Goal: Information Seeking & Learning: Learn about a topic

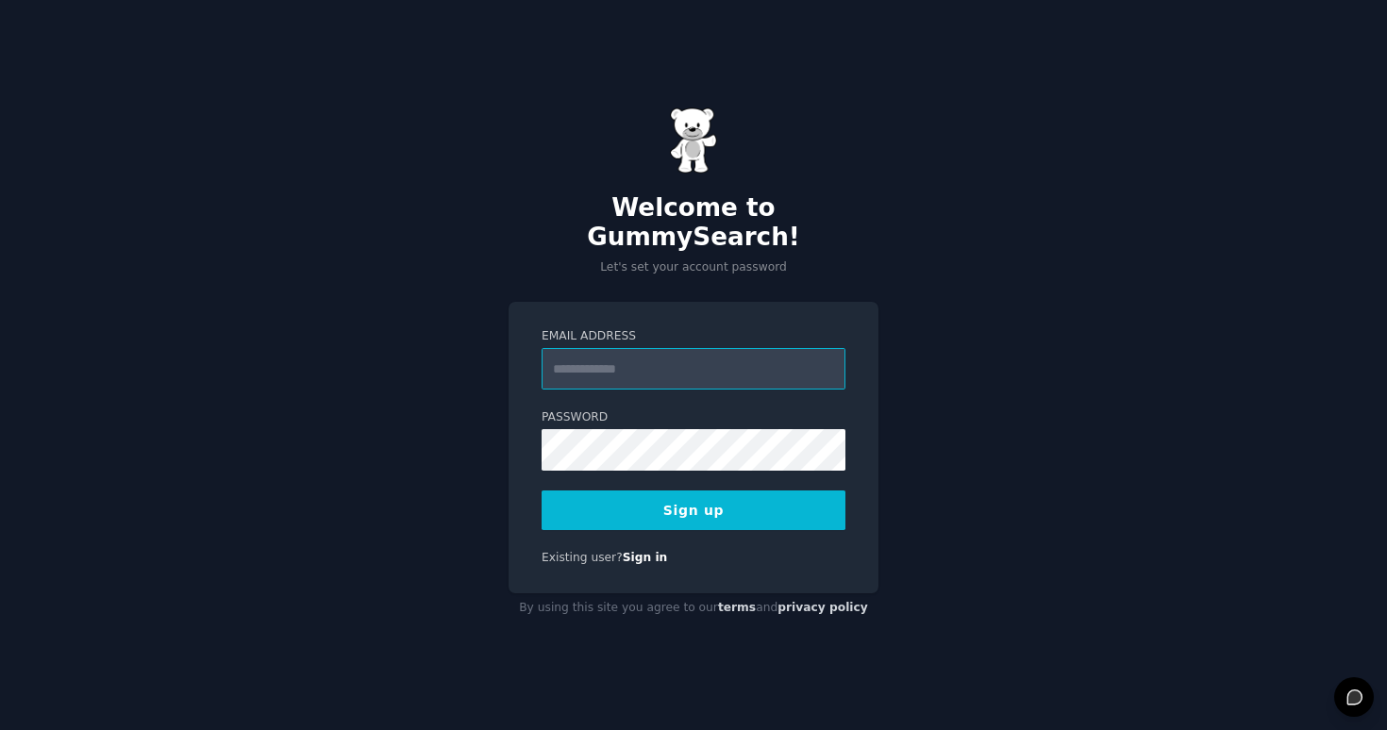
click at [659, 354] on input "Email Address" at bounding box center [694, 369] width 304 height 42
type input "**********"
click at [965, 346] on div "**********" at bounding box center [693, 365] width 1387 height 730
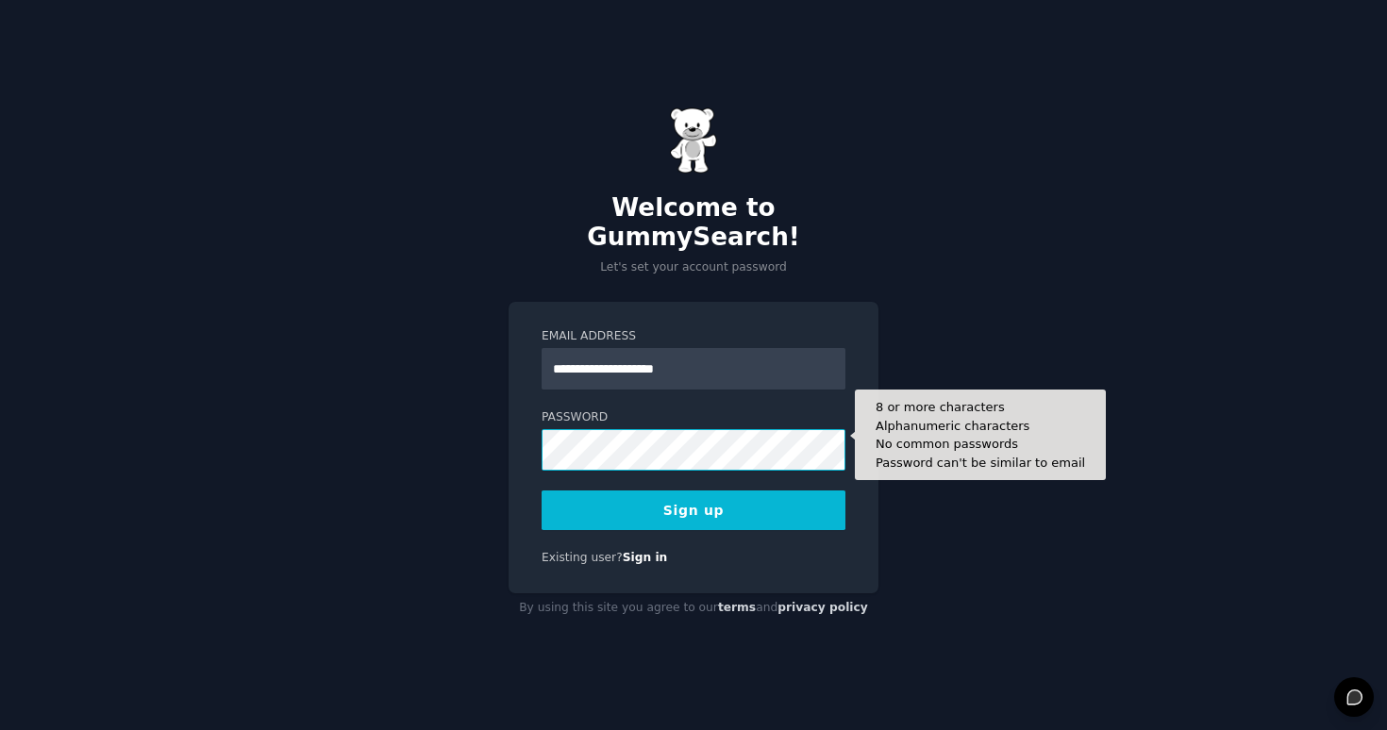
click at [542, 491] on button "Sign up" at bounding box center [694, 511] width 304 height 40
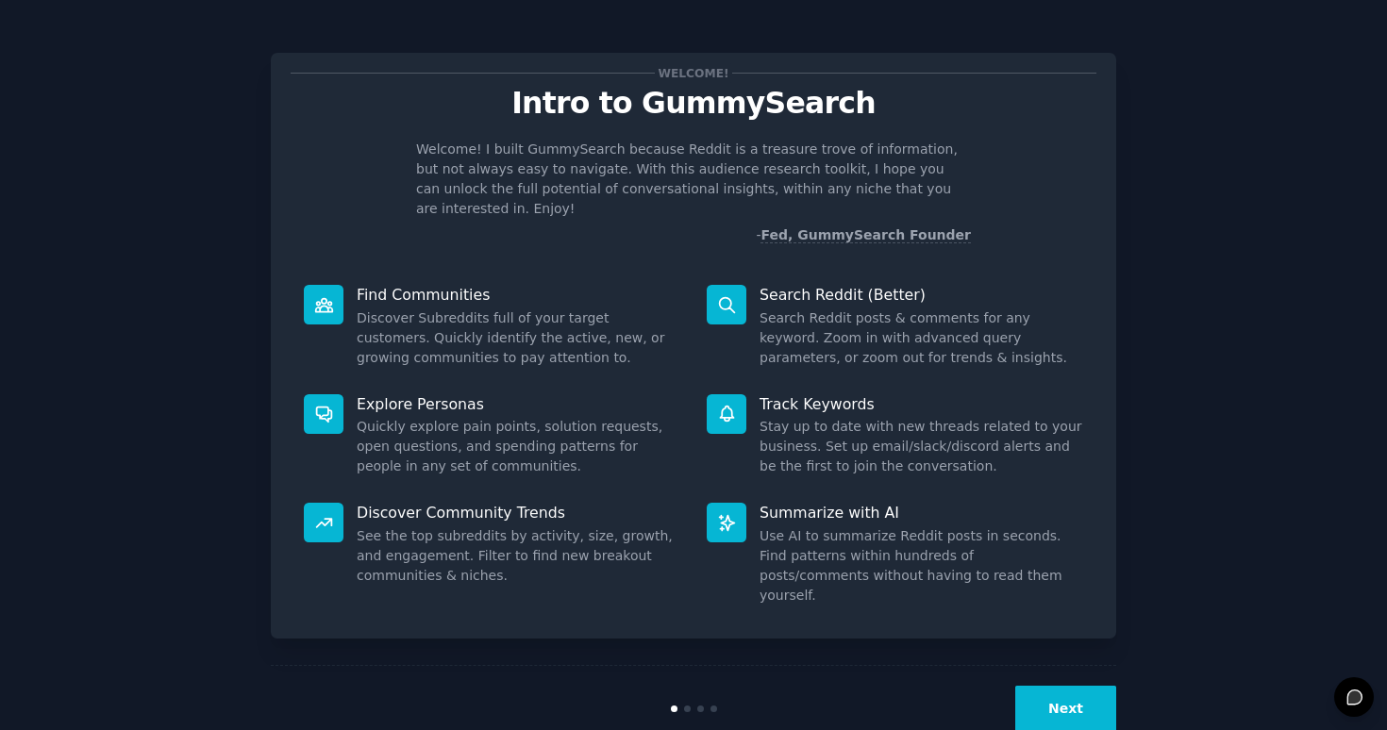
click at [1076, 686] on button "Next" at bounding box center [1065, 709] width 101 height 46
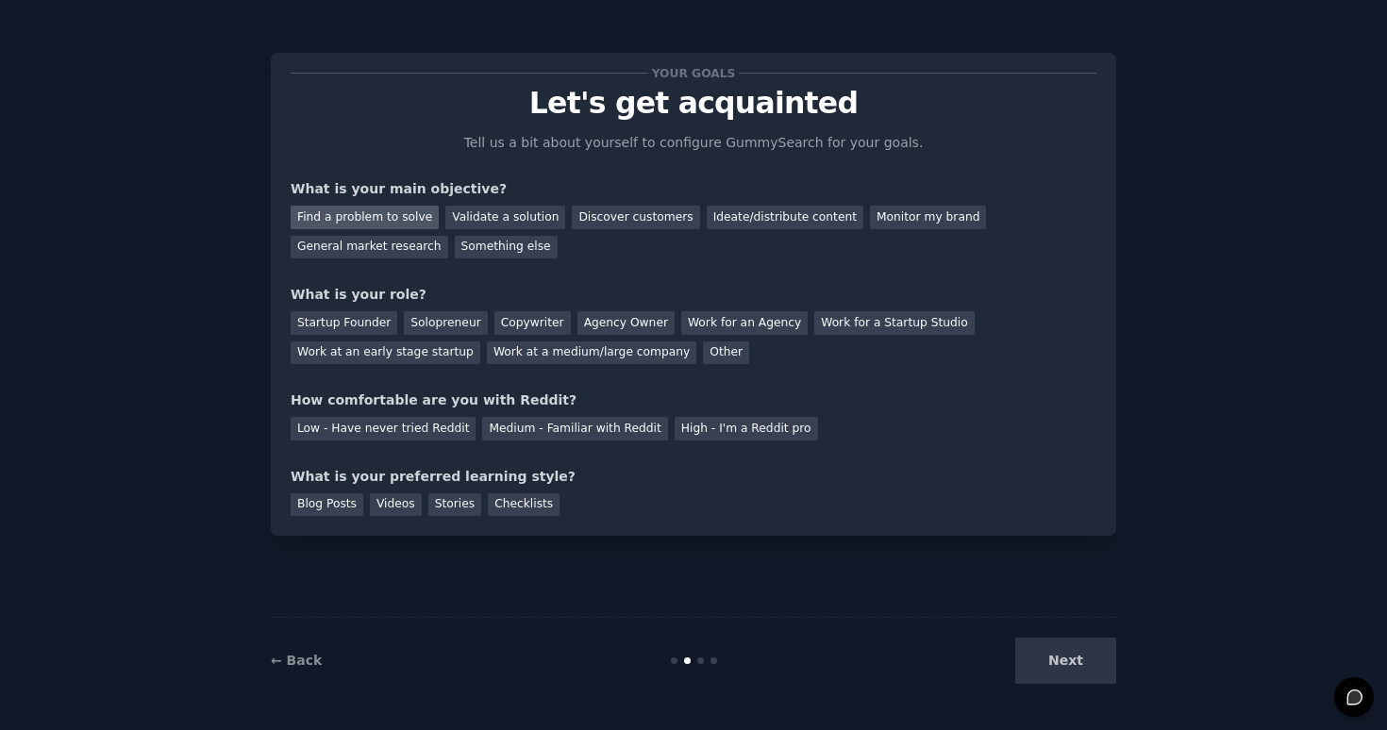
click at [409, 222] on div "Find a problem to solve" at bounding box center [365, 218] width 148 height 24
click at [508, 220] on div "Validate a solution" at bounding box center [505, 218] width 120 height 24
click at [420, 322] on div "Solopreneur" at bounding box center [445, 323] width 83 height 24
click at [412, 323] on div "Solopreneur" at bounding box center [445, 323] width 83 height 24
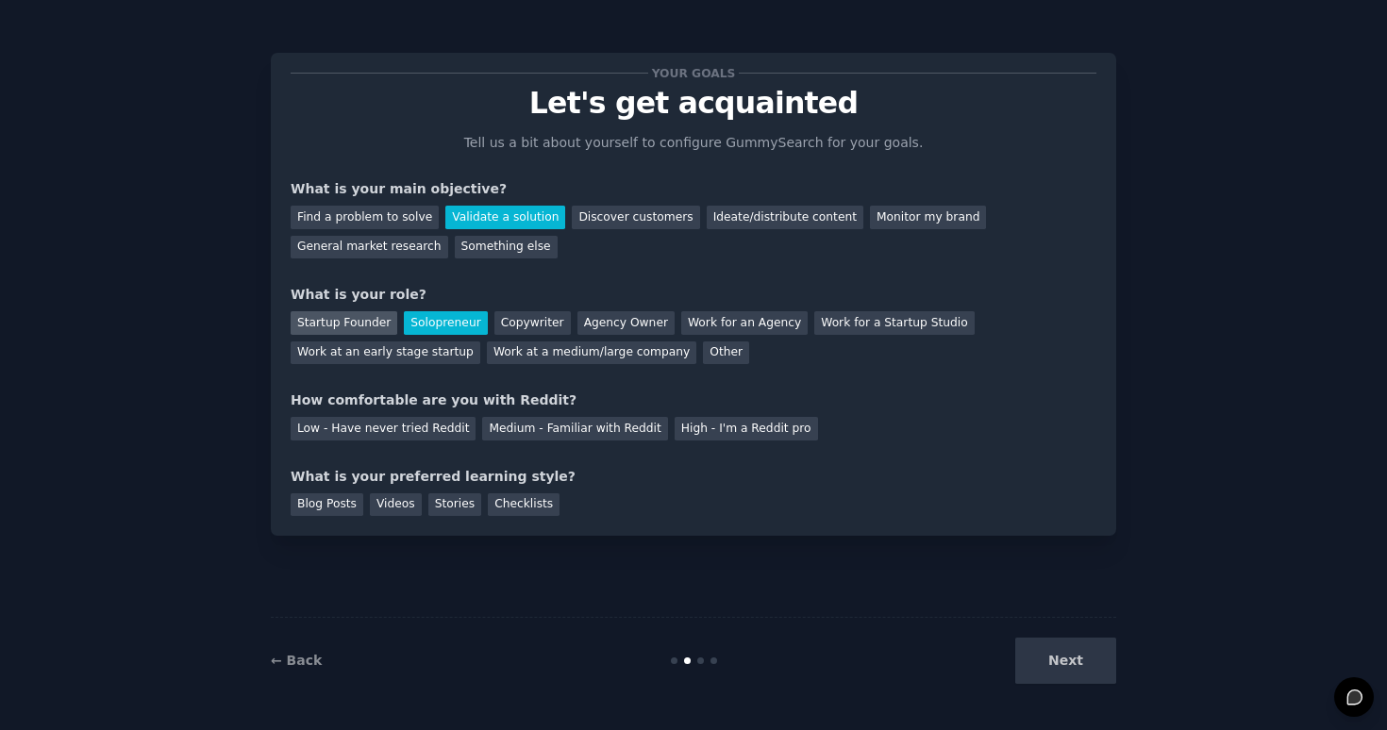
click at [381, 323] on div "Startup Founder" at bounding box center [344, 323] width 107 height 24
click at [448, 425] on div "Low - Have never tried Reddit" at bounding box center [383, 429] width 185 height 24
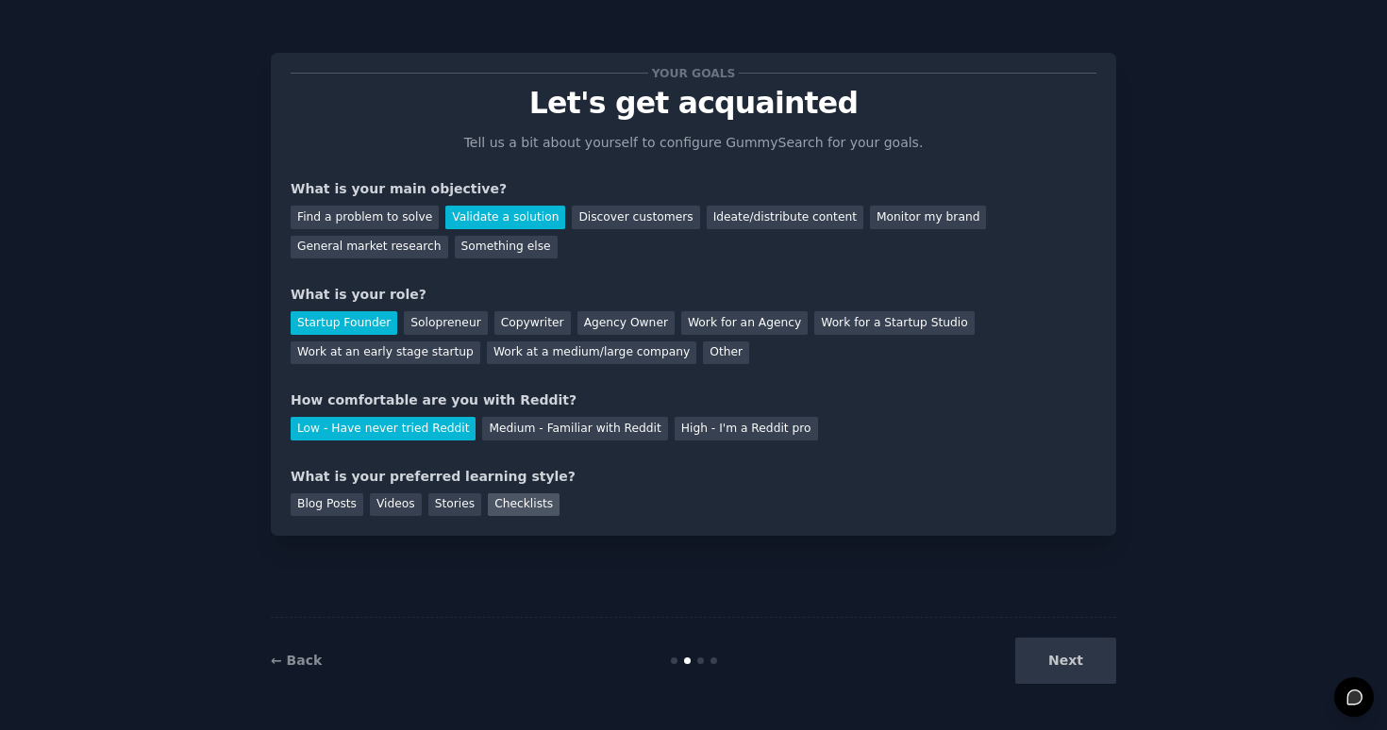
click at [496, 504] on div "Checklists" at bounding box center [524, 505] width 72 height 24
click at [1092, 664] on button "Next" at bounding box center [1065, 661] width 101 height 46
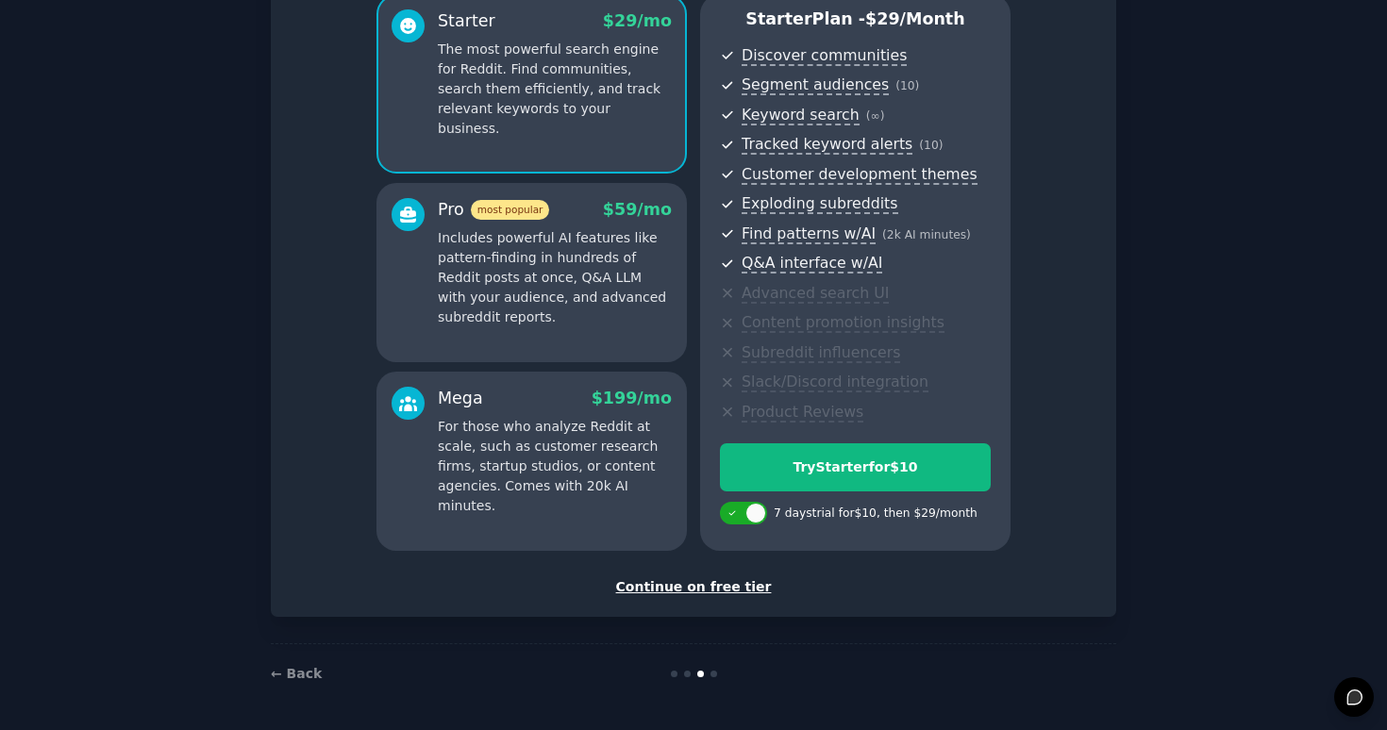
scroll to position [157, 0]
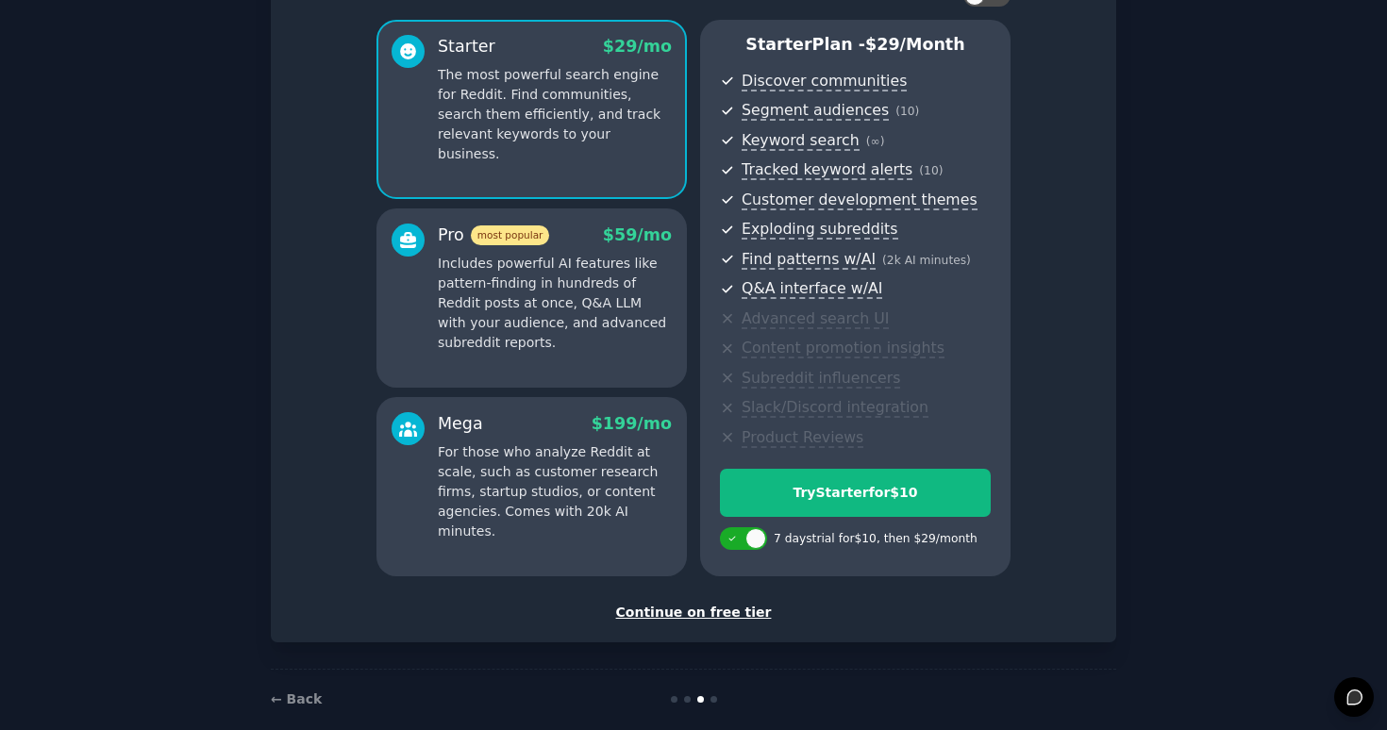
click at [697, 608] on div "Continue on free tier" at bounding box center [694, 613] width 806 height 20
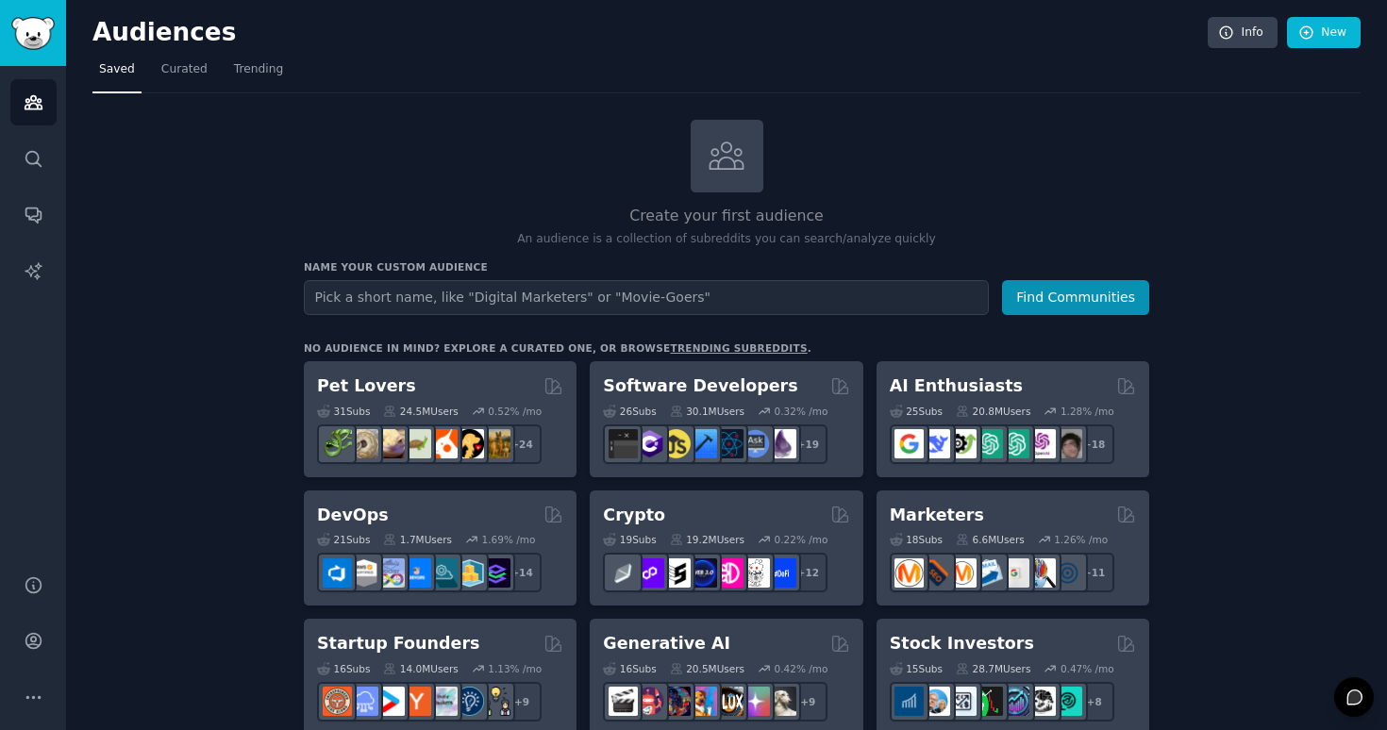
click at [703, 297] on input "text" at bounding box center [646, 297] width 685 height 35
type input "incrementality"
click at [1002, 280] on button "Find Communities" at bounding box center [1075, 297] width 147 height 35
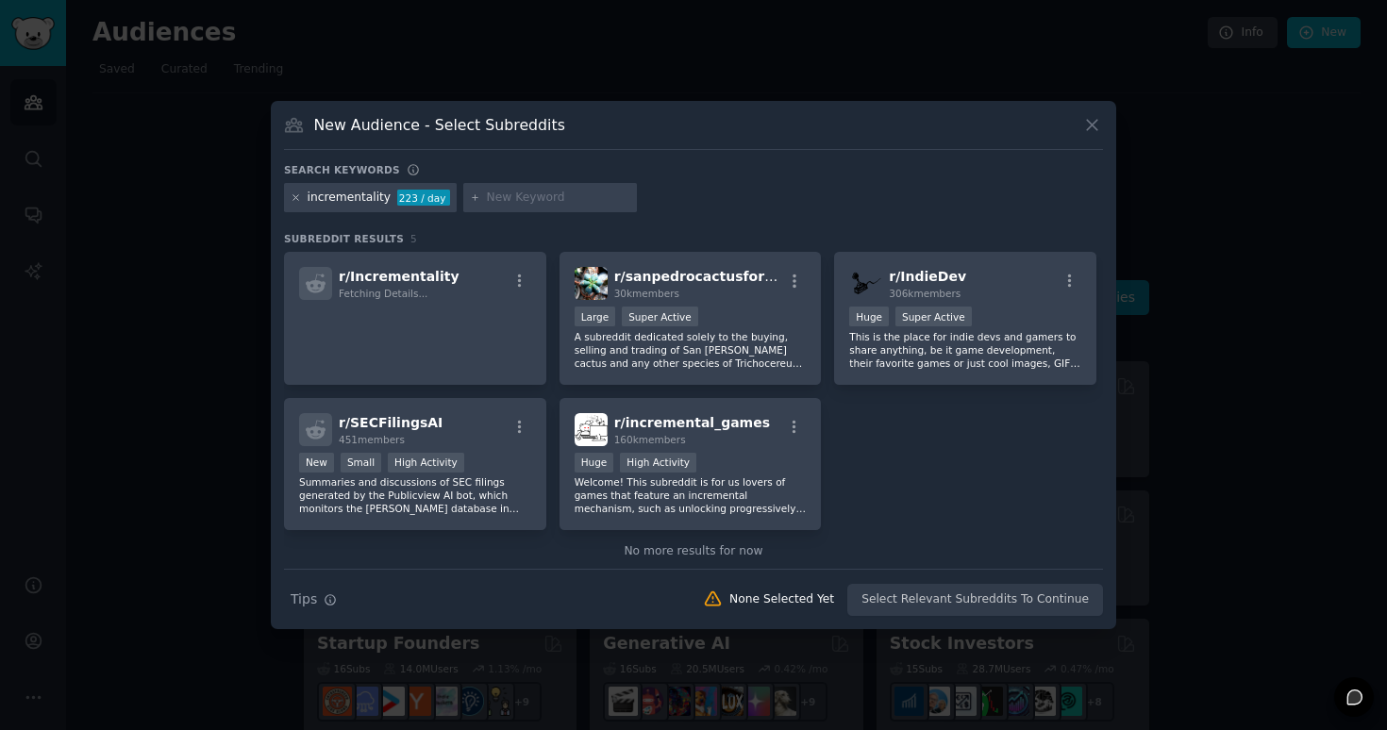
click at [294, 196] on icon at bounding box center [295, 197] width 5 height 5
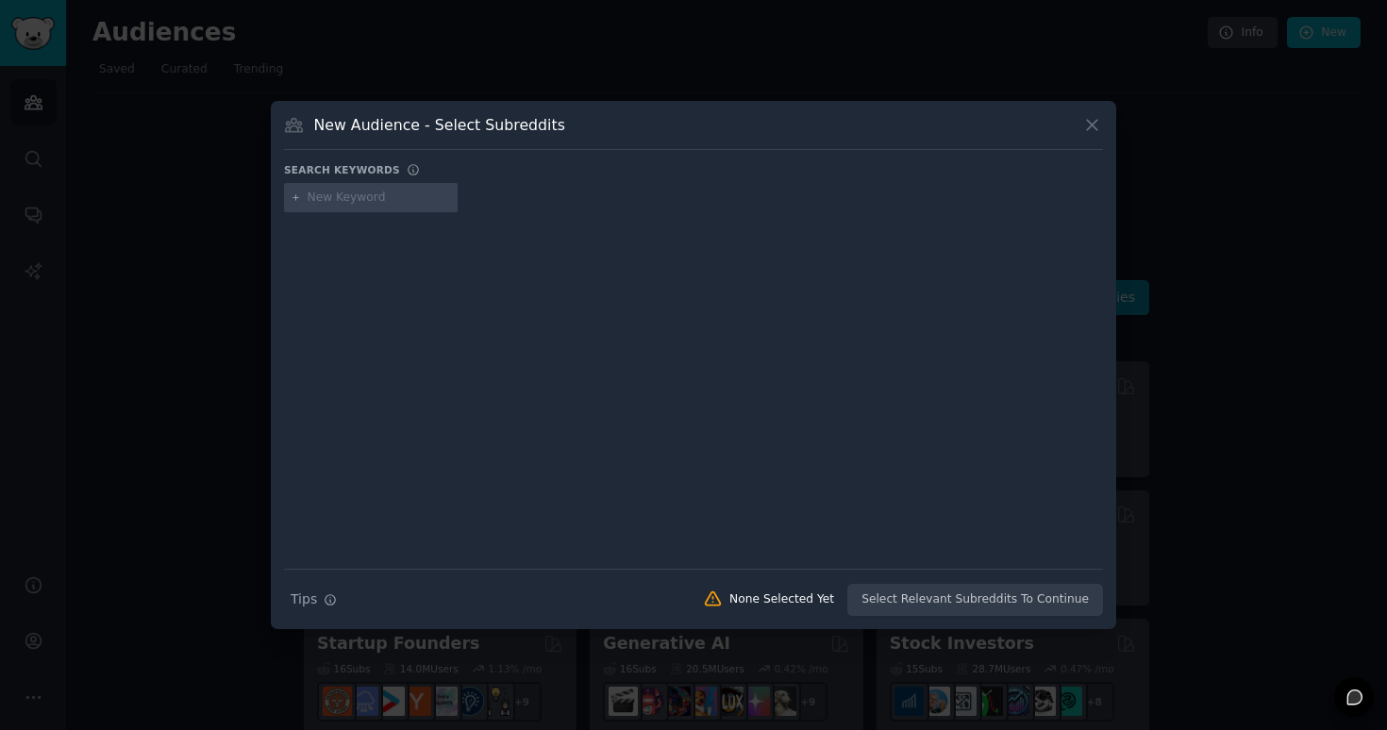
click at [347, 200] on input "text" at bounding box center [379, 198] width 143 height 17
type input "MMM"
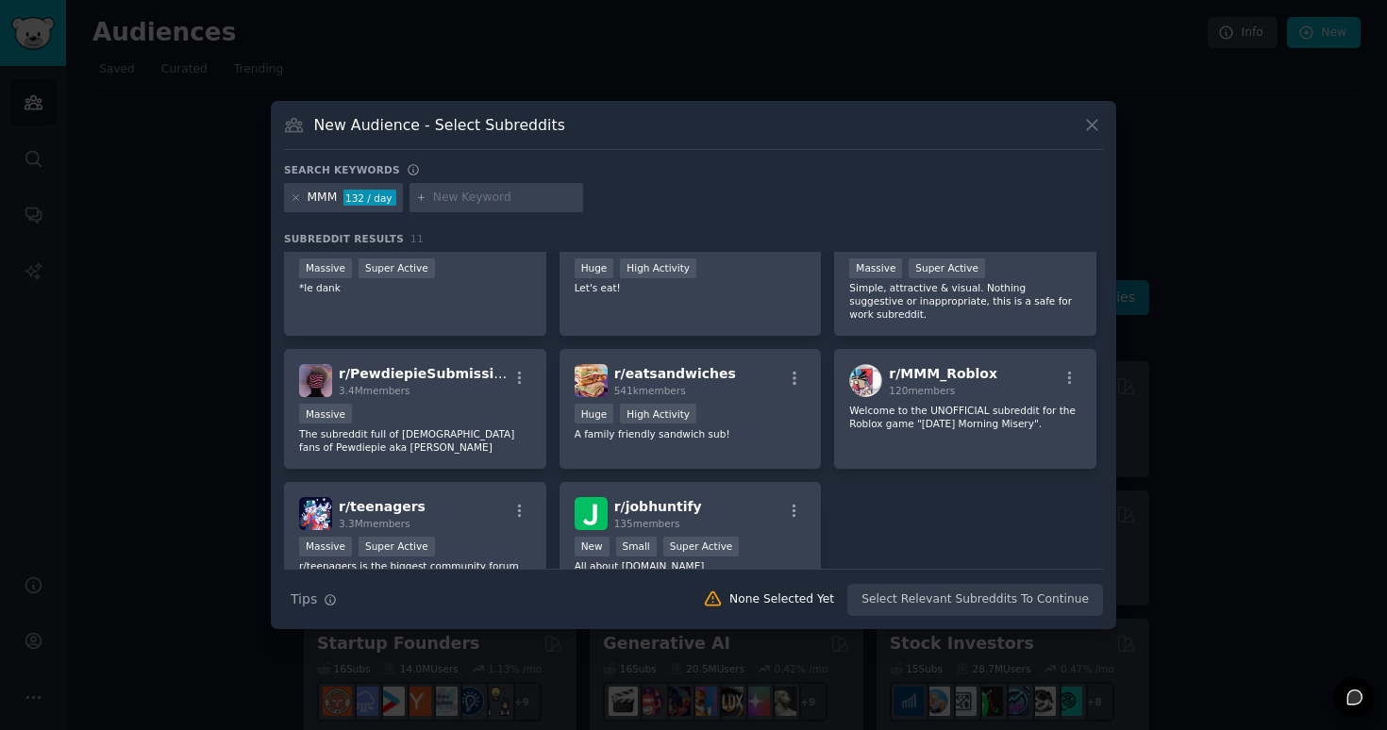
scroll to position [129, 0]
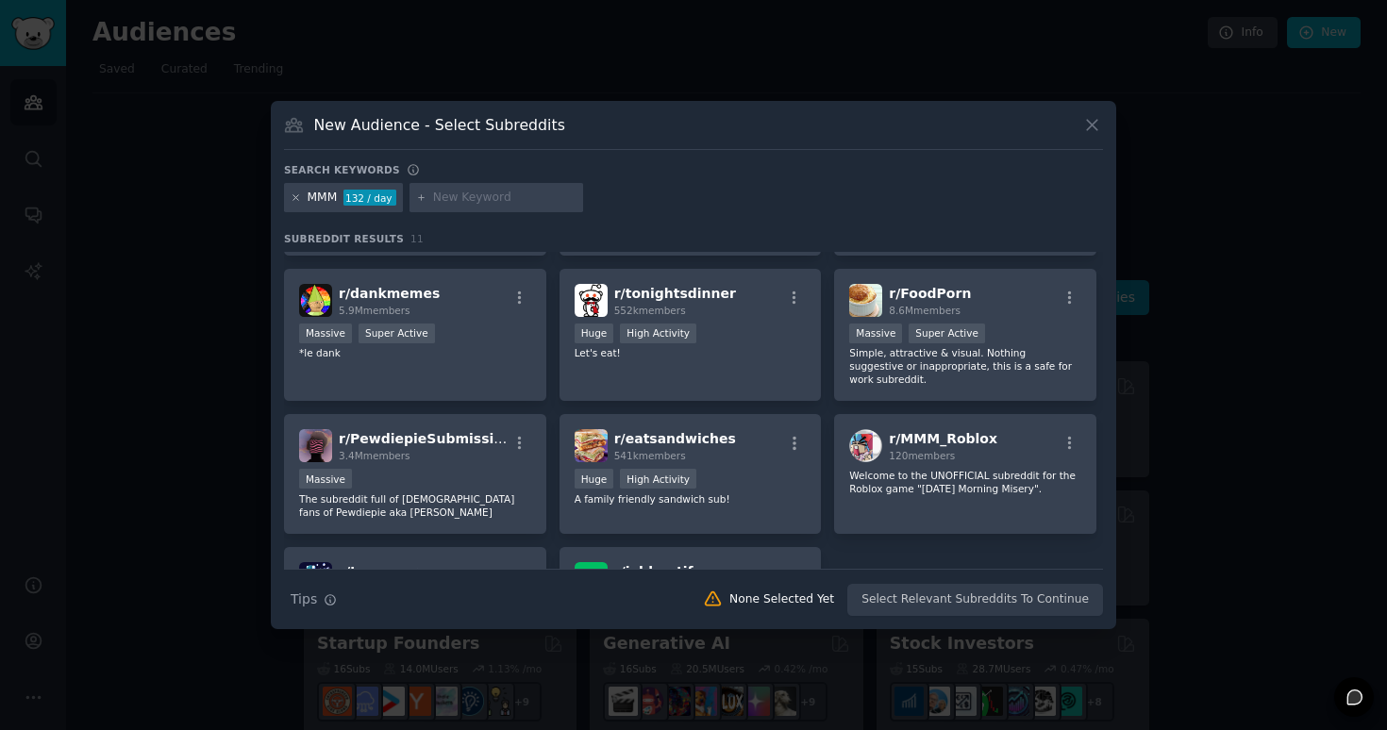
click at [293, 200] on icon at bounding box center [296, 197] width 10 height 10
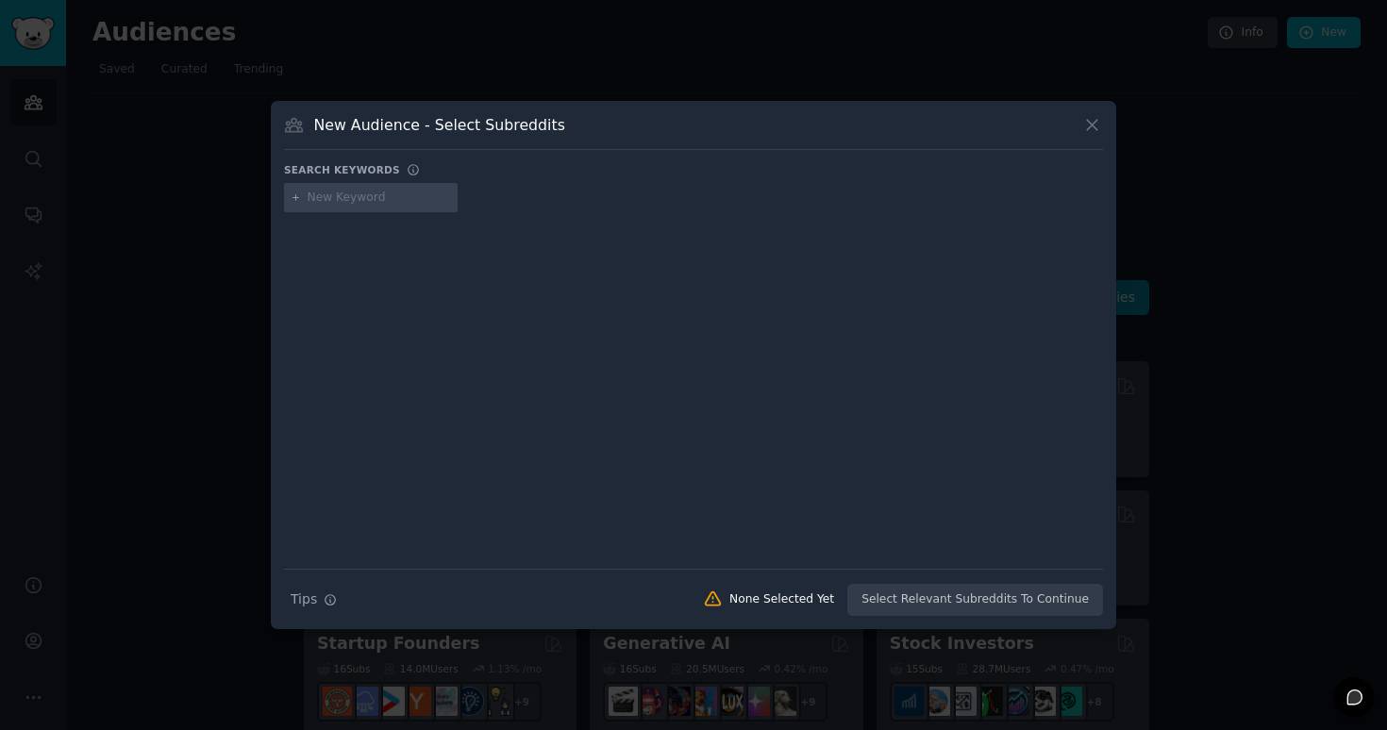
click at [359, 198] on input "text" at bounding box center [379, 198] width 143 height 17
click at [1086, 123] on icon at bounding box center [1092, 125] width 20 height 20
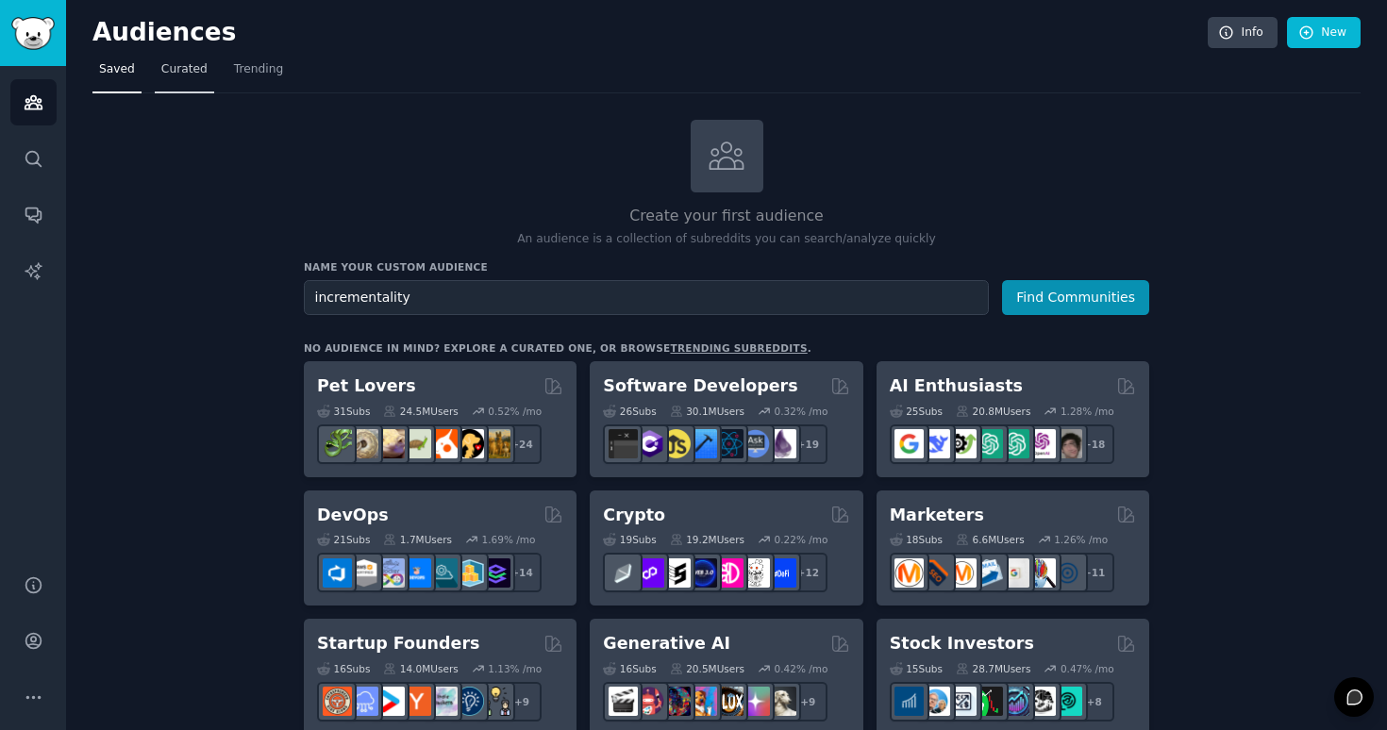
click at [200, 79] on link "Curated" at bounding box center [184, 74] width 59 height 39
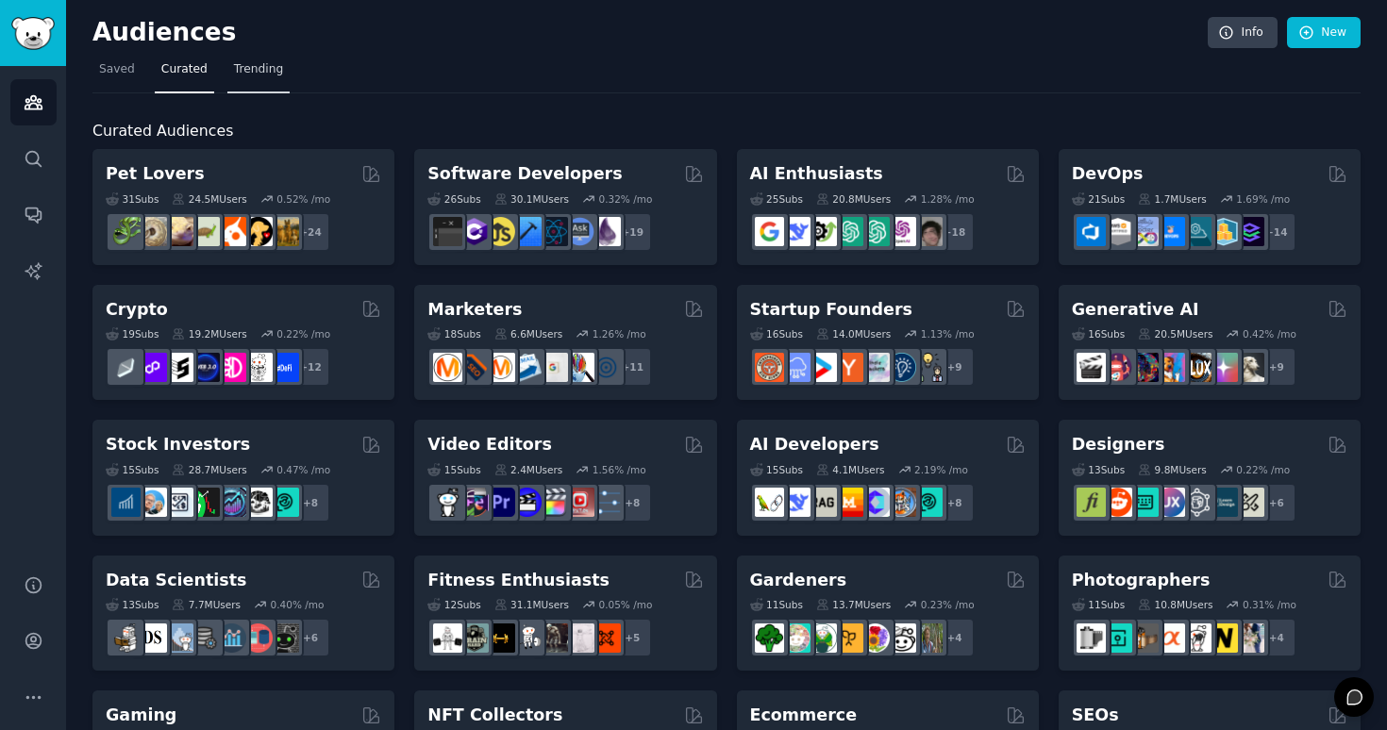
click at [244, 80] on link "Trending" at bounding box center [258, 74] width 62 height 39
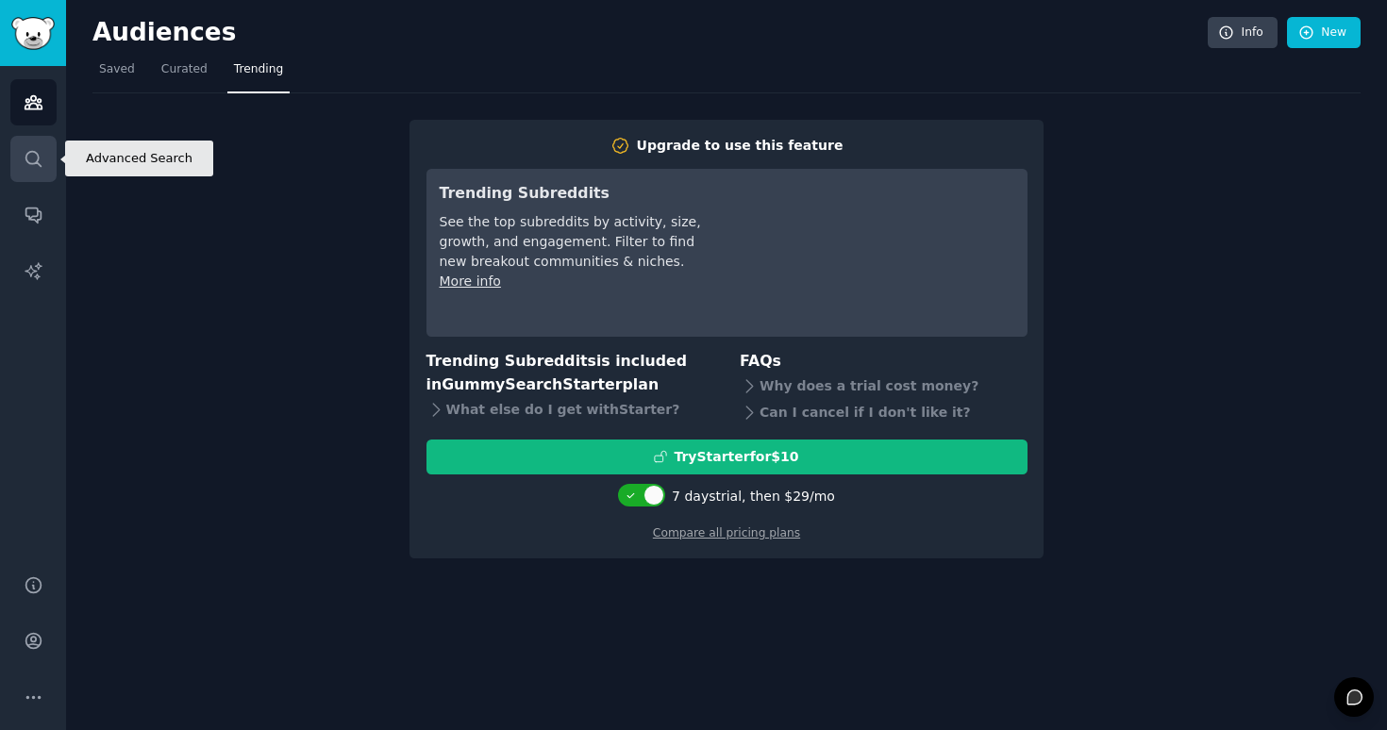
click at [31, 171] on link "Search" at bounding box center [33, 159] width 46 height 46
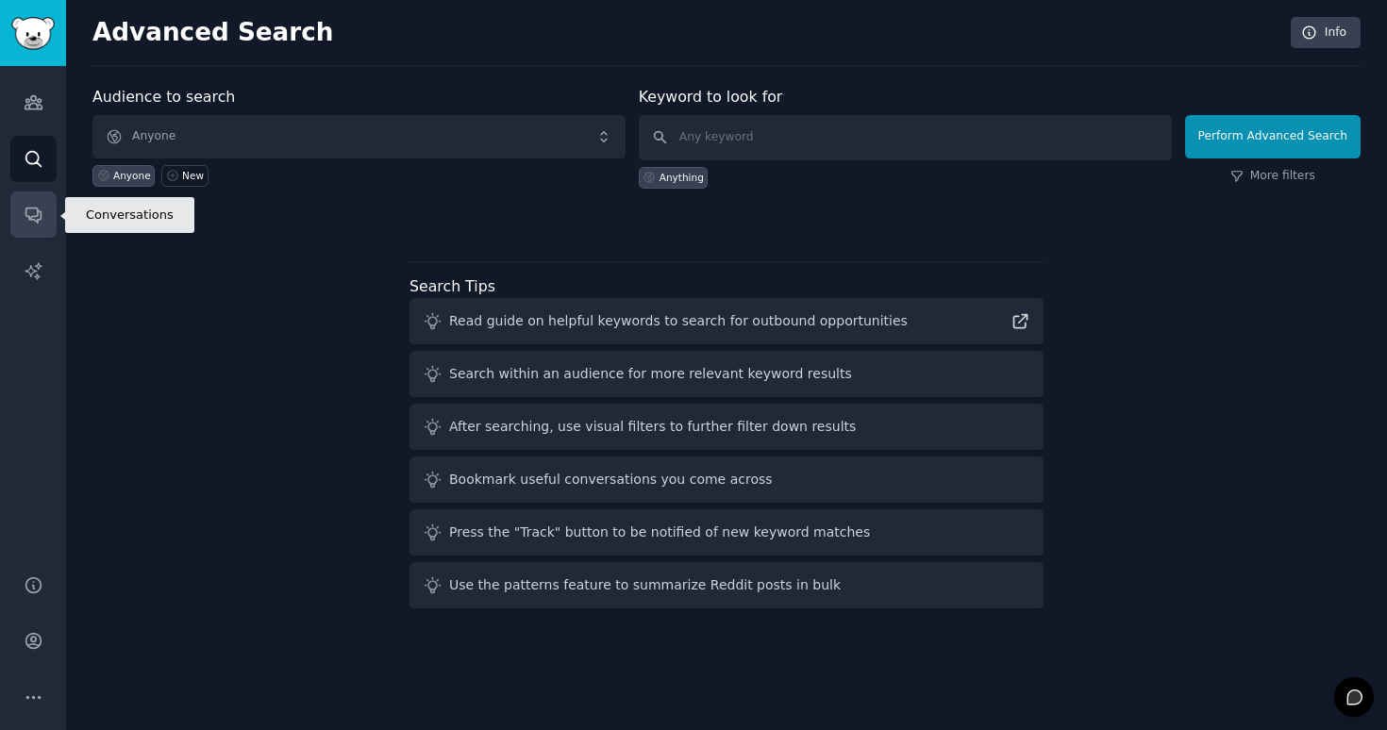
click at [27, 220] on icon "Sidebar" at bounding box center [34, 215] width 20 height 20
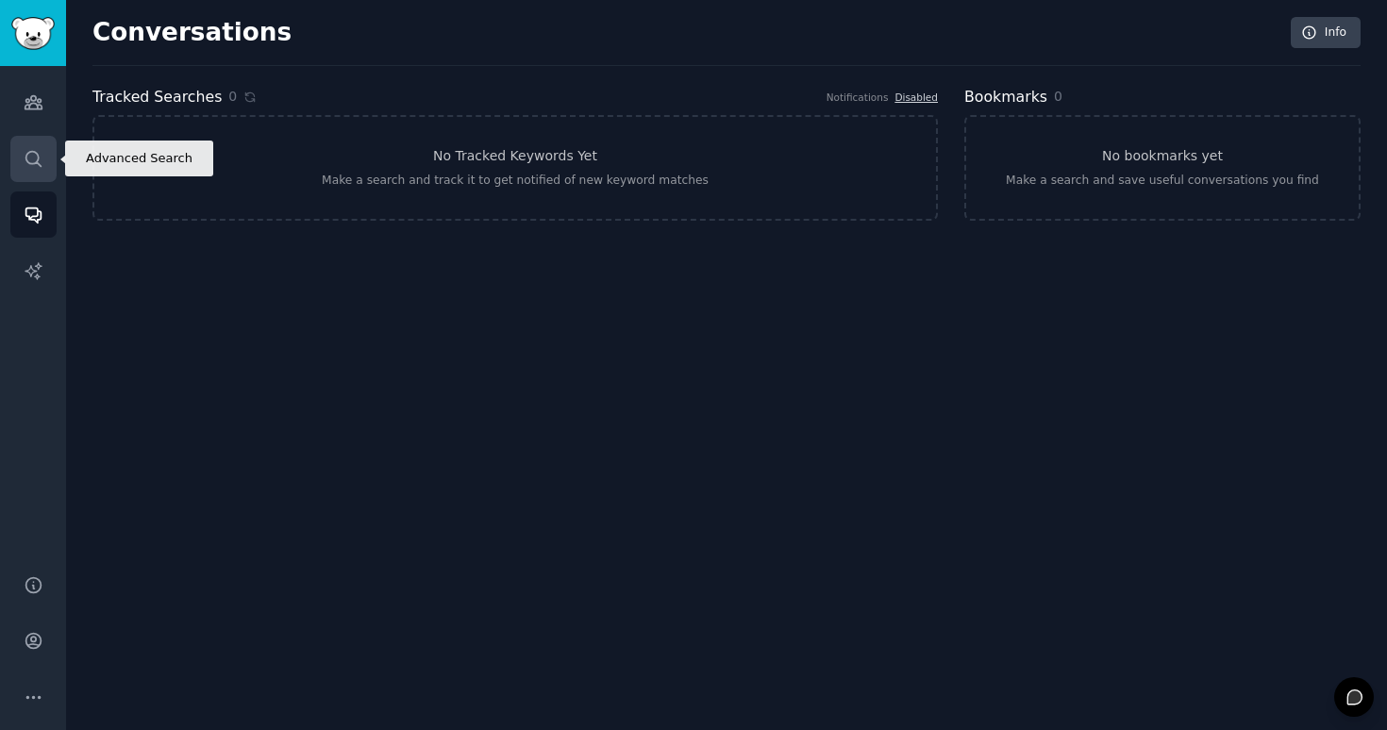
click at [36, 156] on icon "Sidebar" at bounding box center [34, 159] width 20 height 20
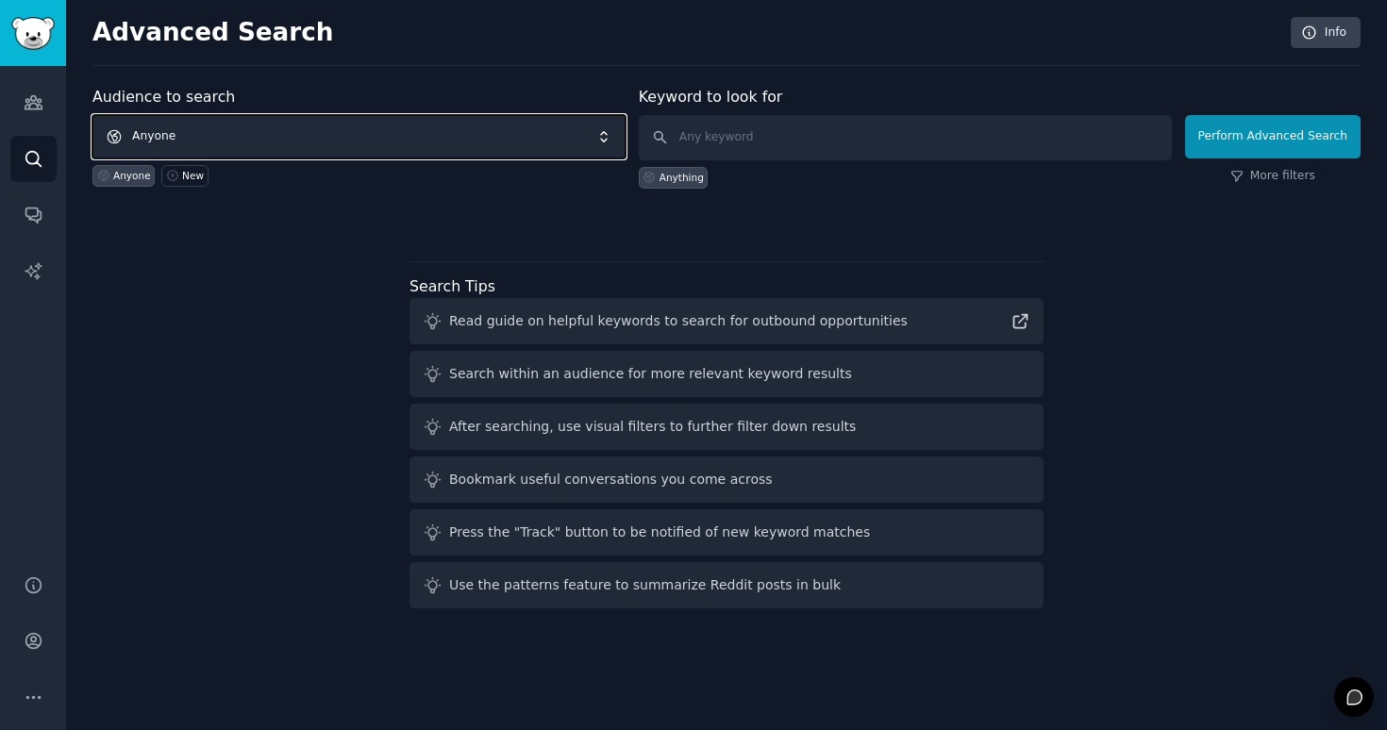
click at [202, 137] on span "Anyone" at bounding box center [358, 136] width 533 height 43
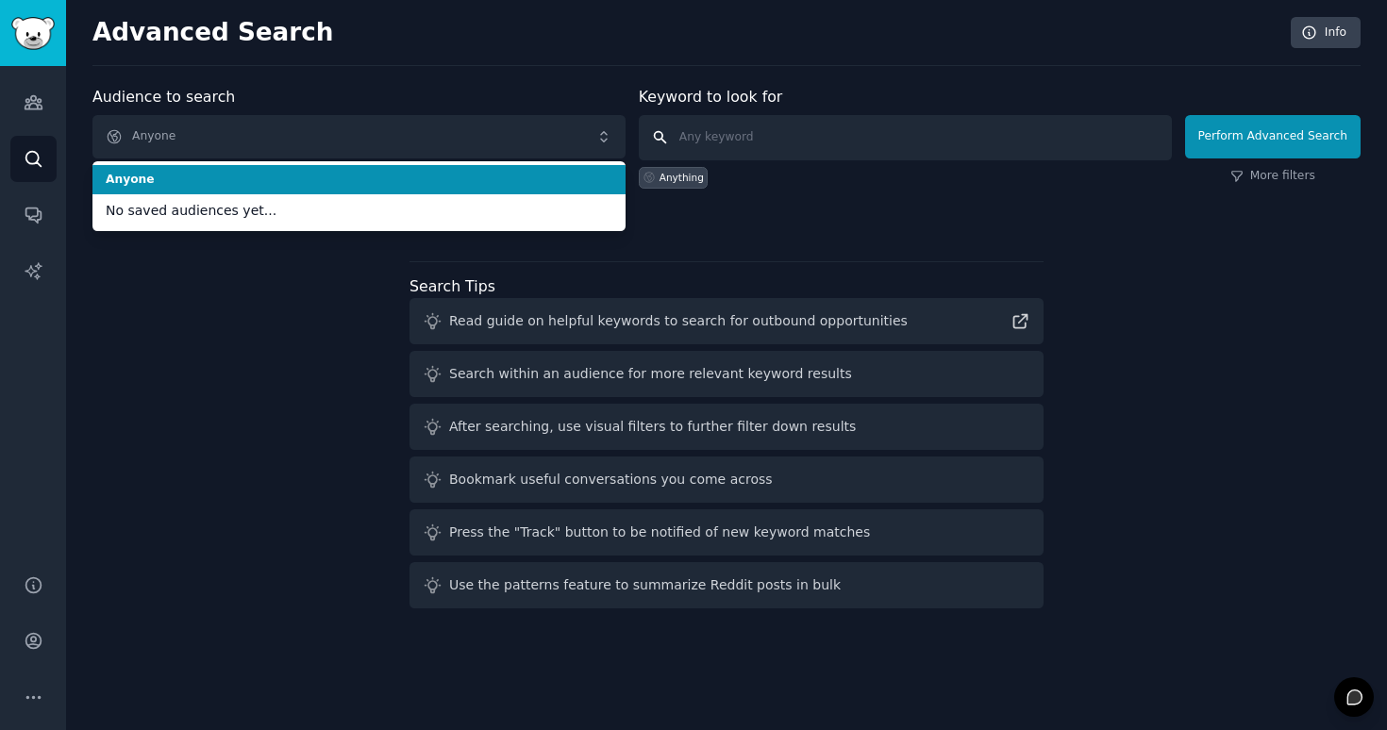
click at [721, 141] on input "text" at bounding box center [905, 137] width 533 height 45
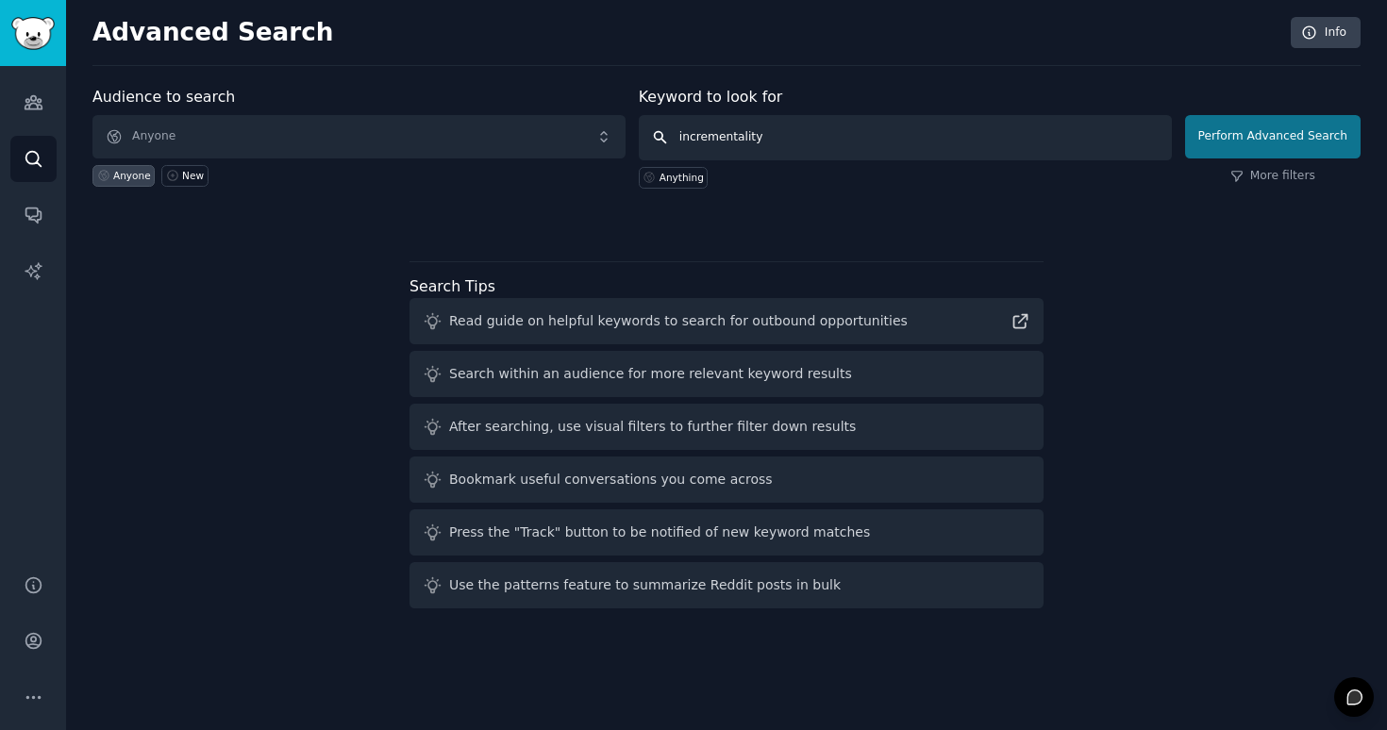
type input "incrementality"
click at [1228, 145] on button "Perform Advanced Search" at bounding box center [1272, 136] width 175 height 43
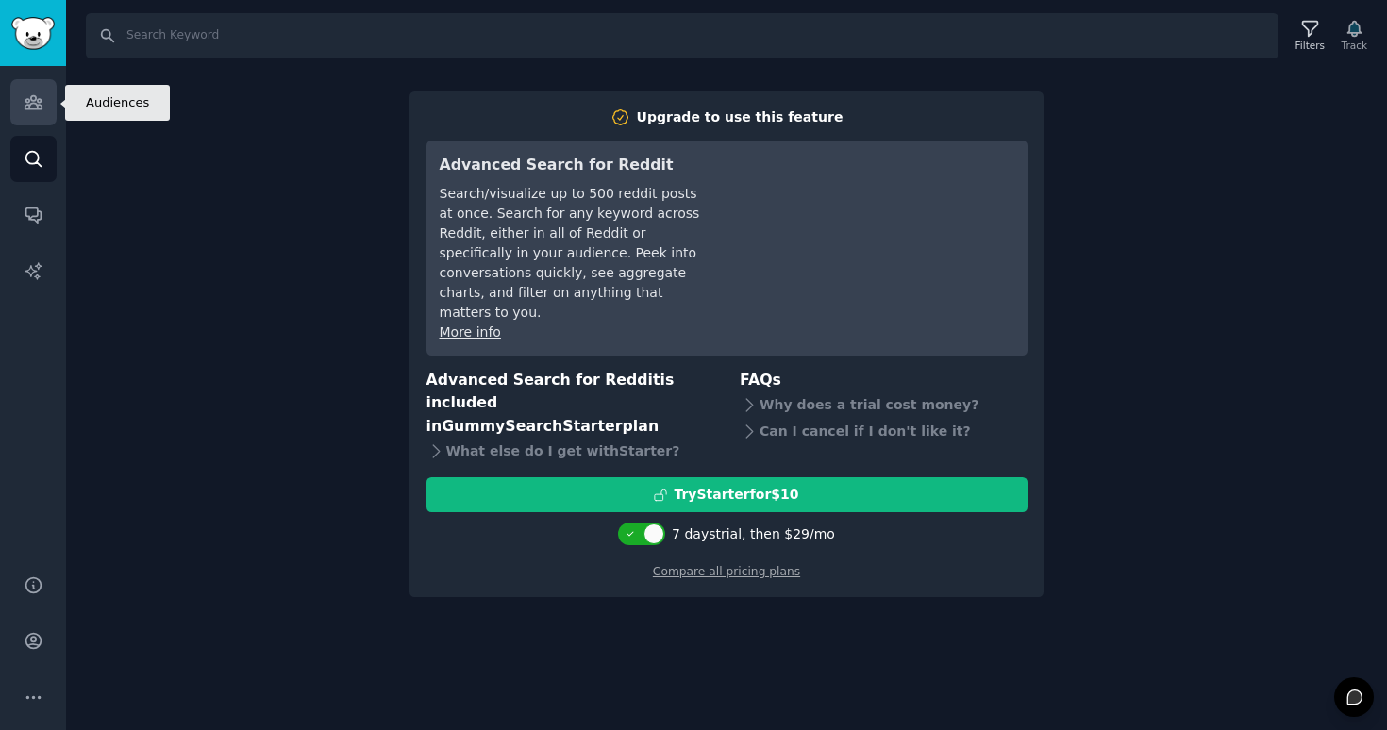
click at [39, 93] on icon "Sidebar" at bounding box center [34, 102] width 20 height 20
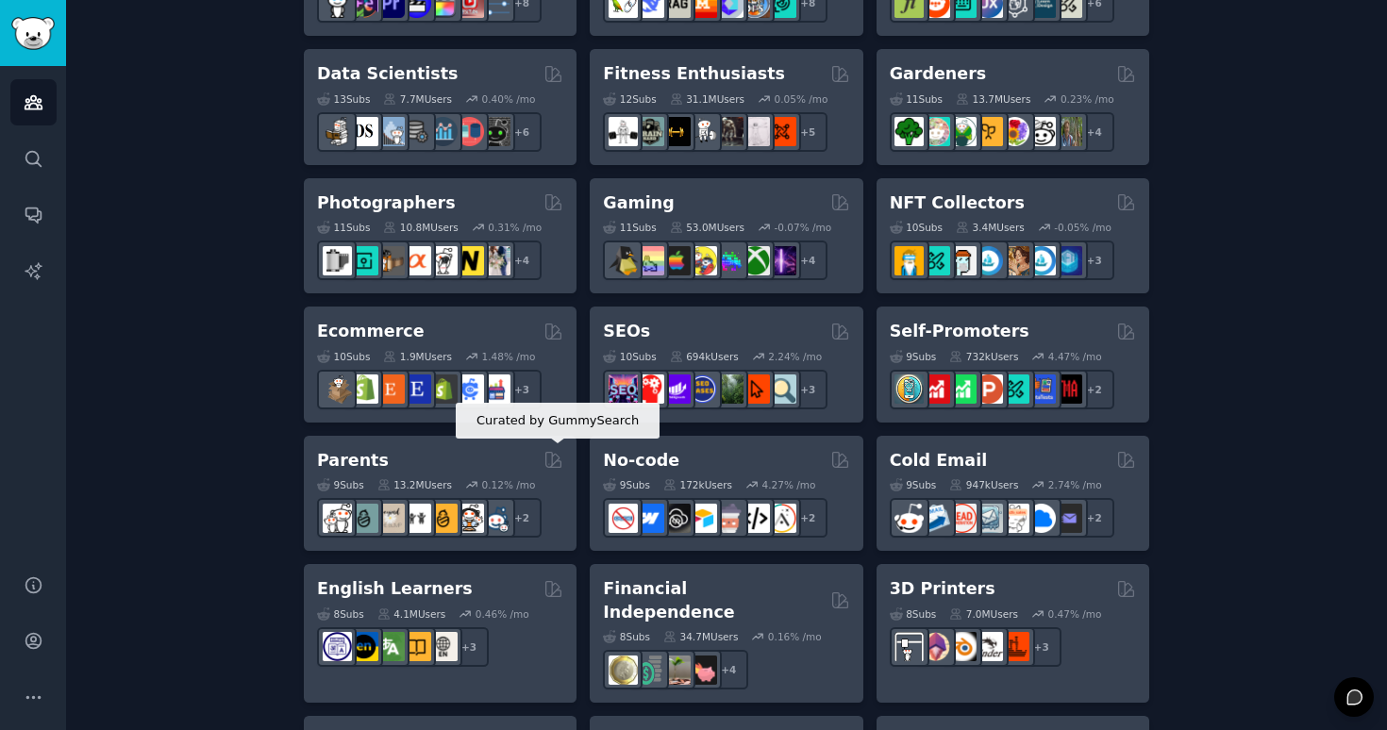
scroll to position [973, 0]
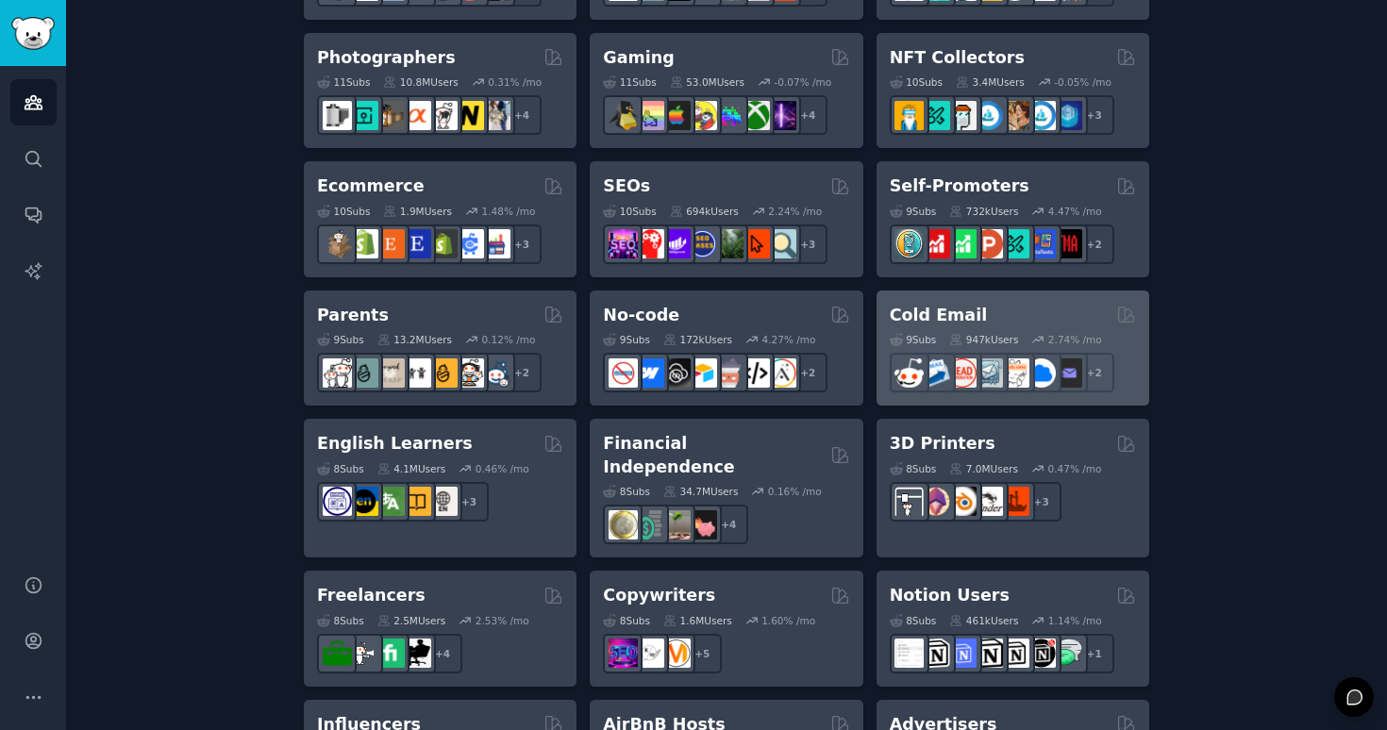
click at [988, 326] on div "9 Sub s 947k Users 2.74 % /mo + 2" at bounding box center [1013, 359] width 246 height 66
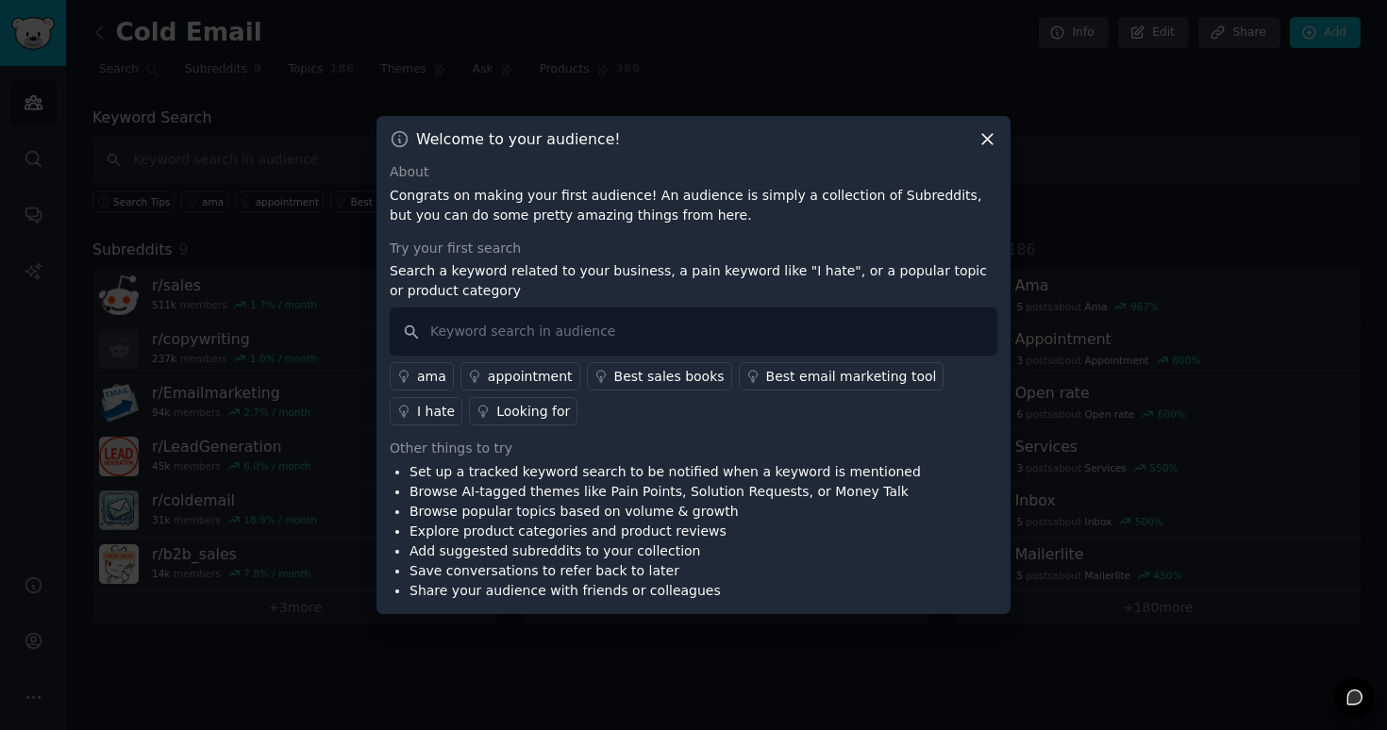
click at [988, 153] on div "Welcome to your audience! About Congrats on making your first audience! An audi…" at bounding box center [693, 365] width 634 height 498
click at [709, 338] on input "text" at bounding box center [694, 332] width 608 height 48
type input "sale"
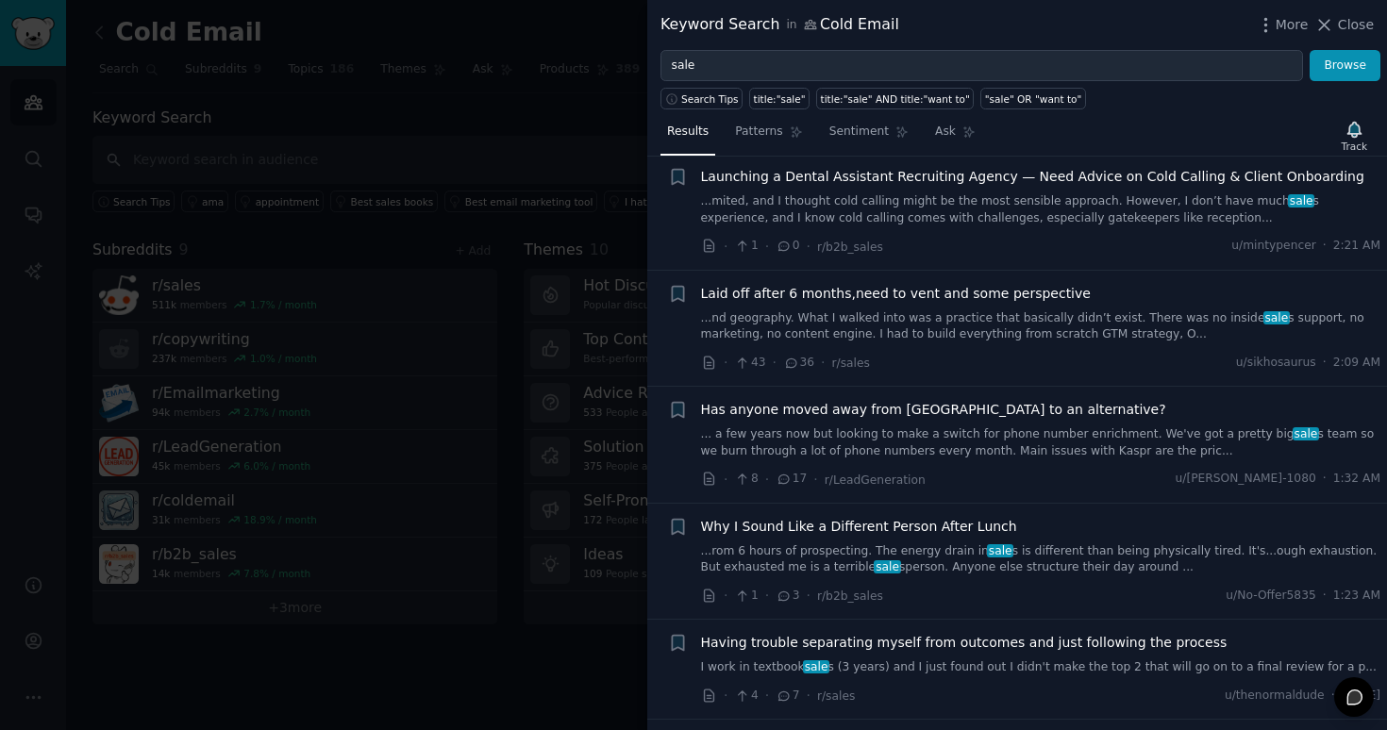
scroll to position [1170, 0]
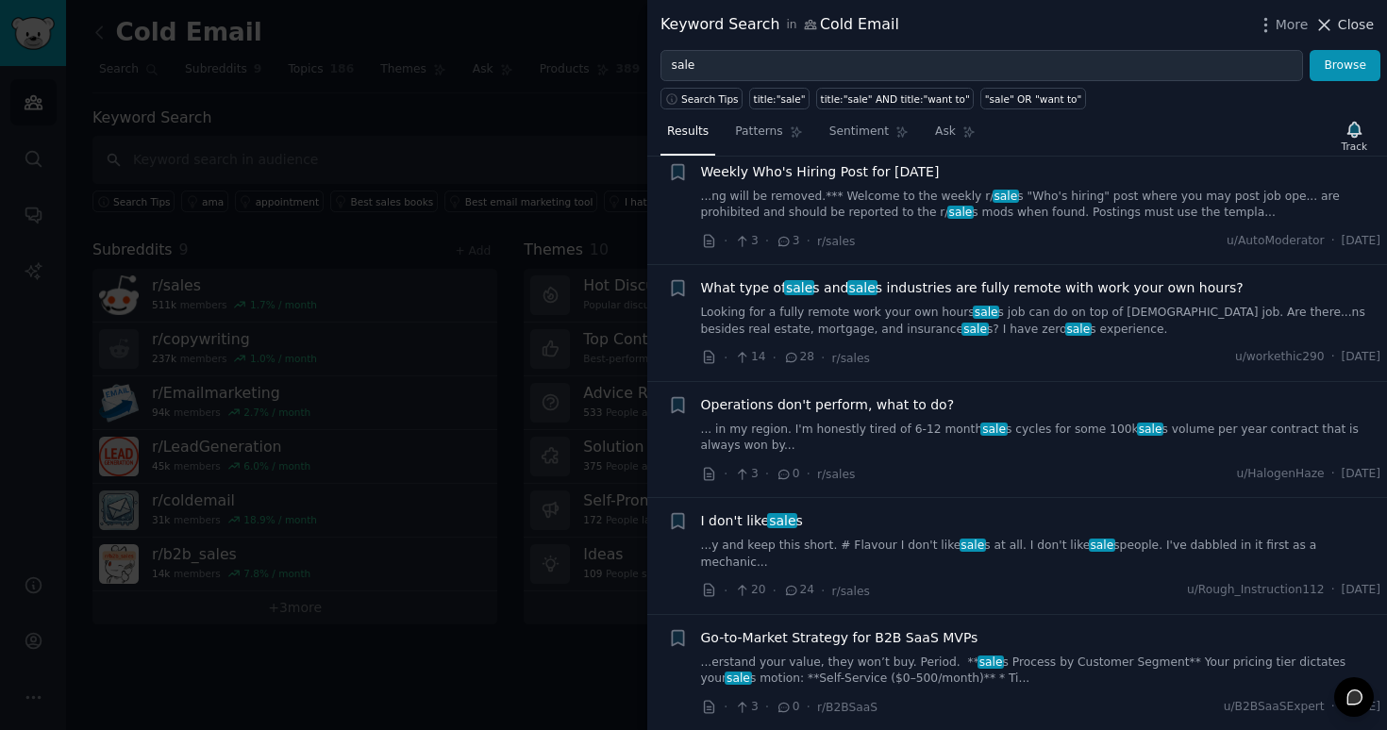
click at [1357, 22] on span "Close" at bounding box center [1356, 25] width 36 height 20
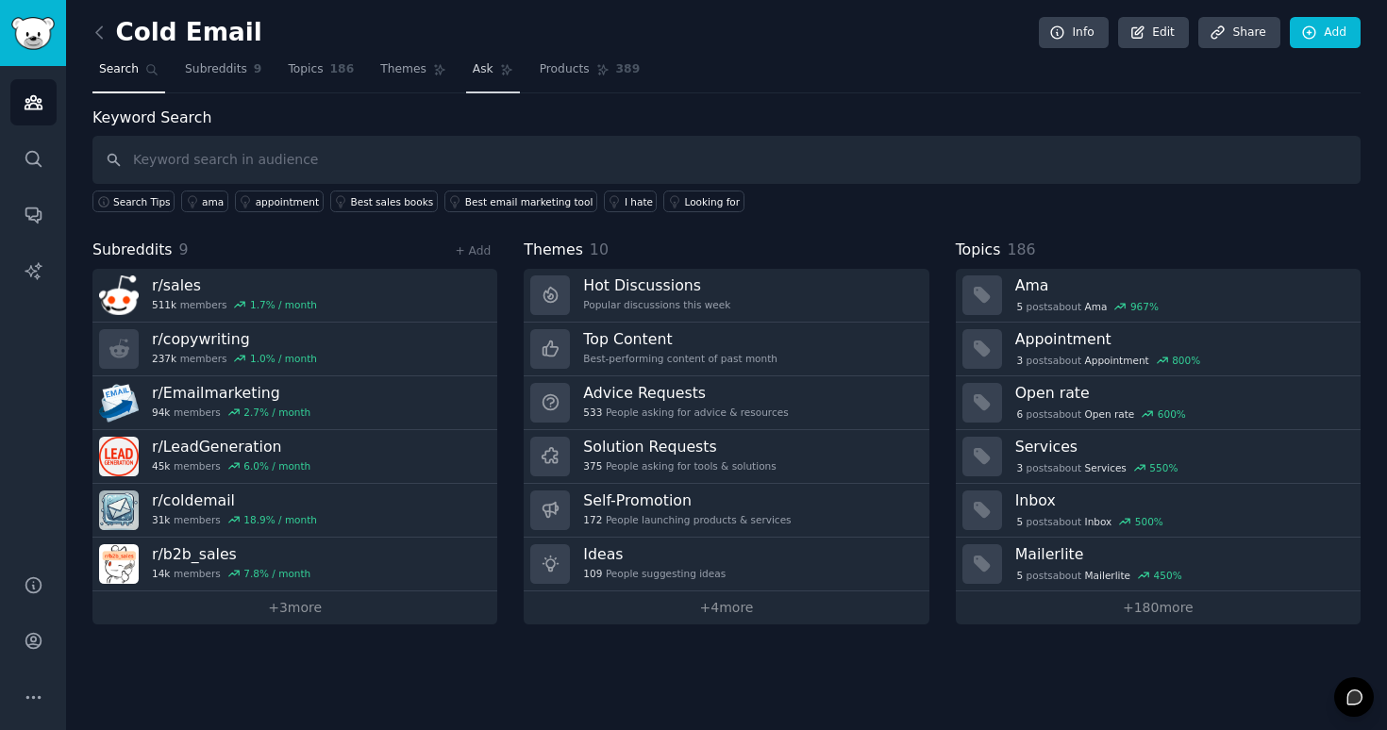
click at [483, 66] on span "Ask" at bounding box center [483, 69] width 21 height 17
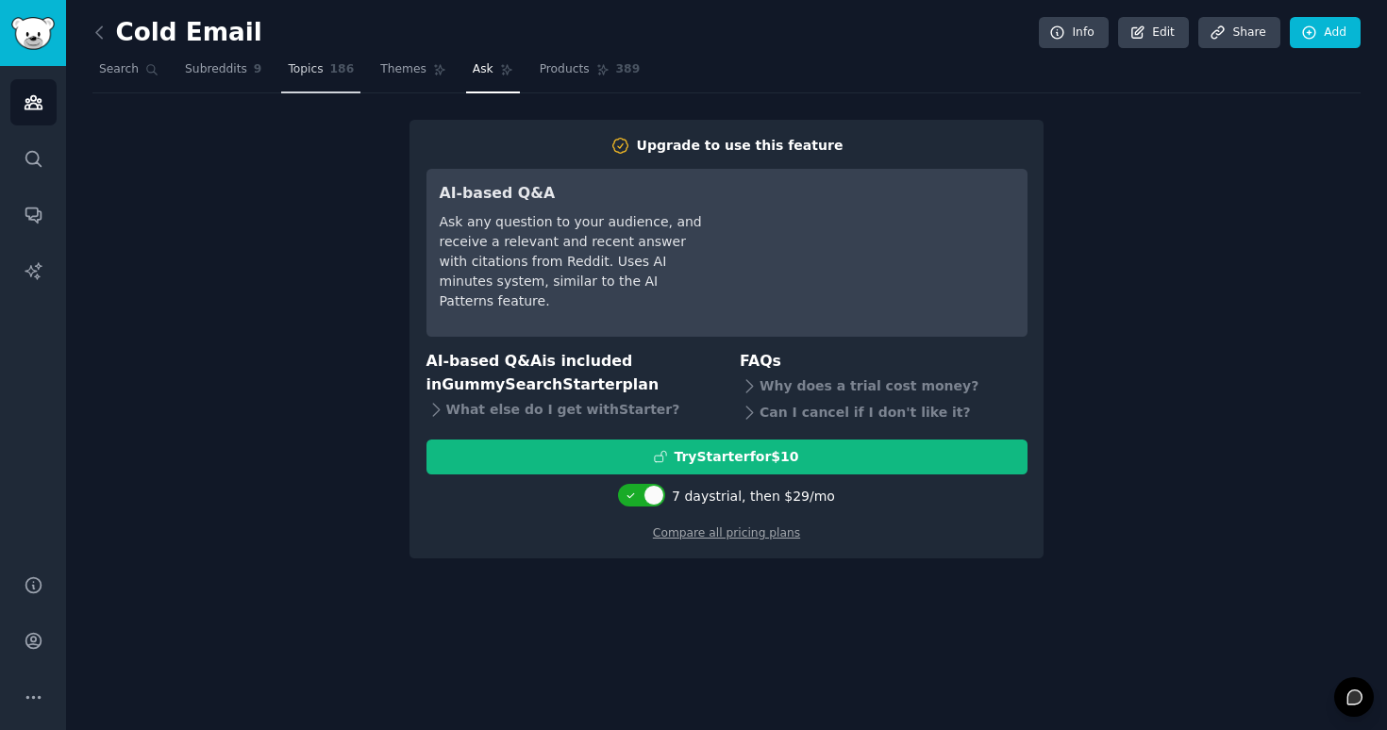
click at [331, 73] on span "186" at bounding box center [342, 69] width 25 height 17
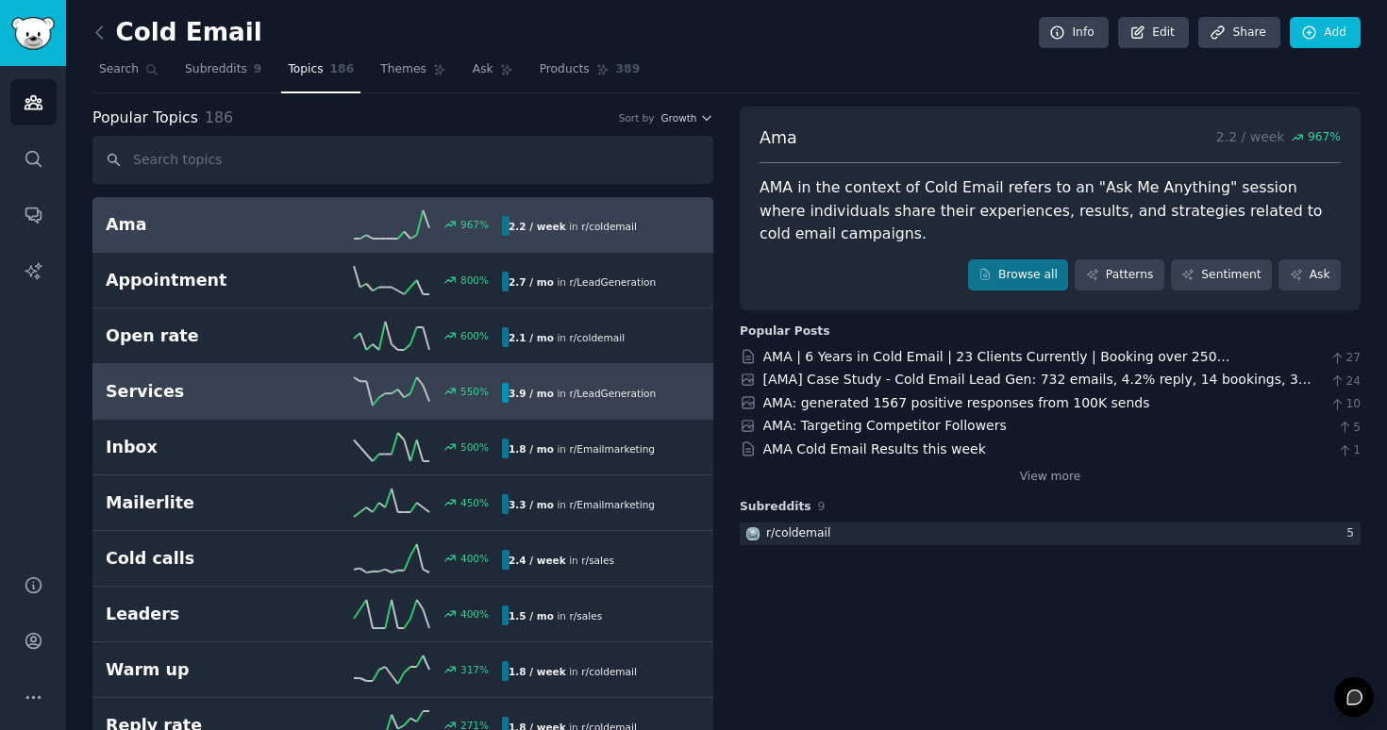
scroll to position [37, 0]
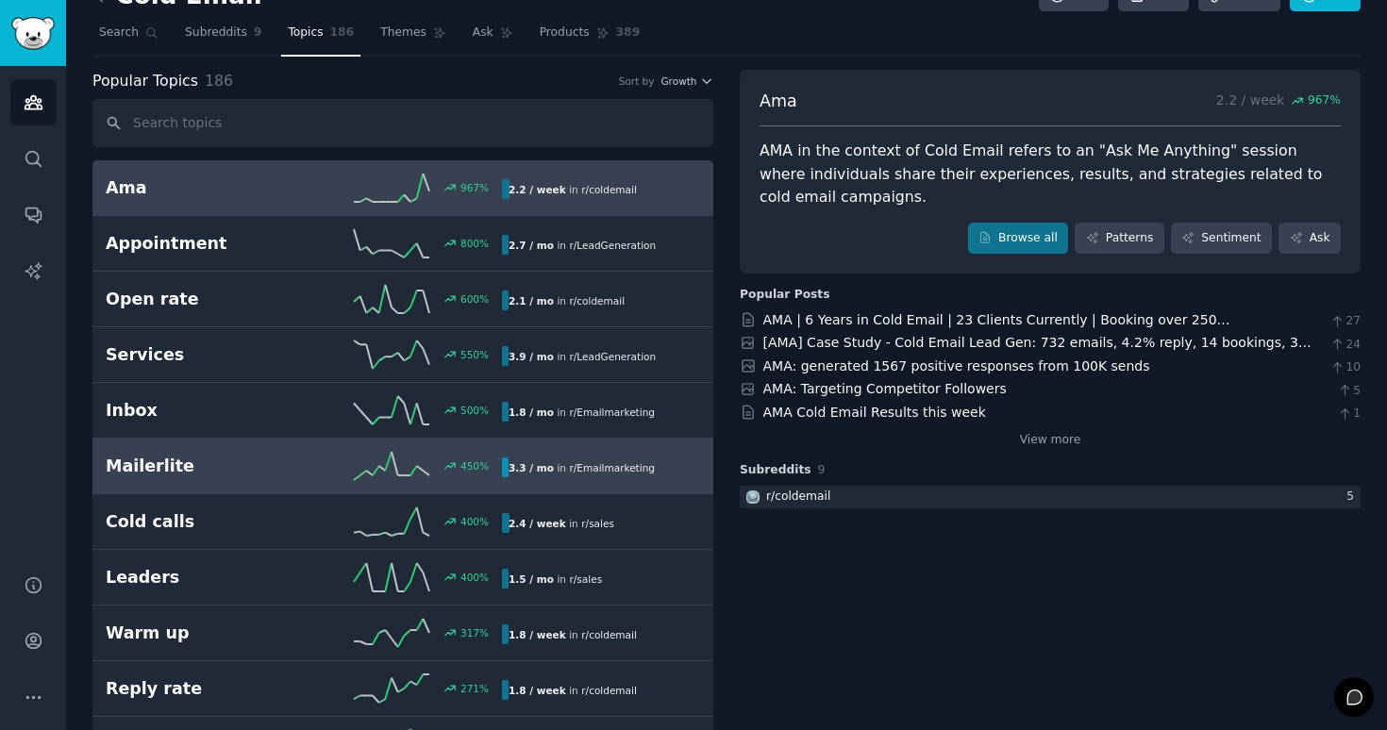
click at [330, 477] on div "450 %" at bounding box center [403, 466] width 198 height 28
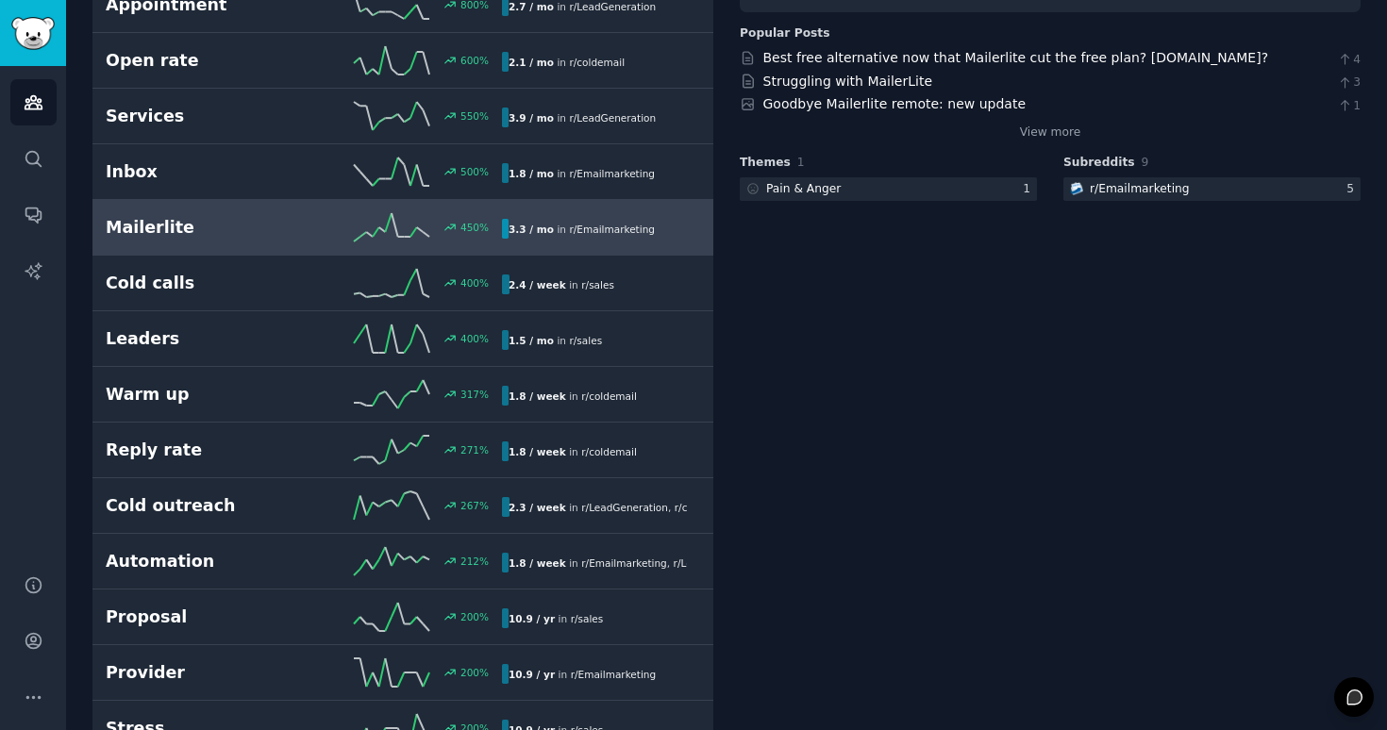
scroll to position [375, 0]
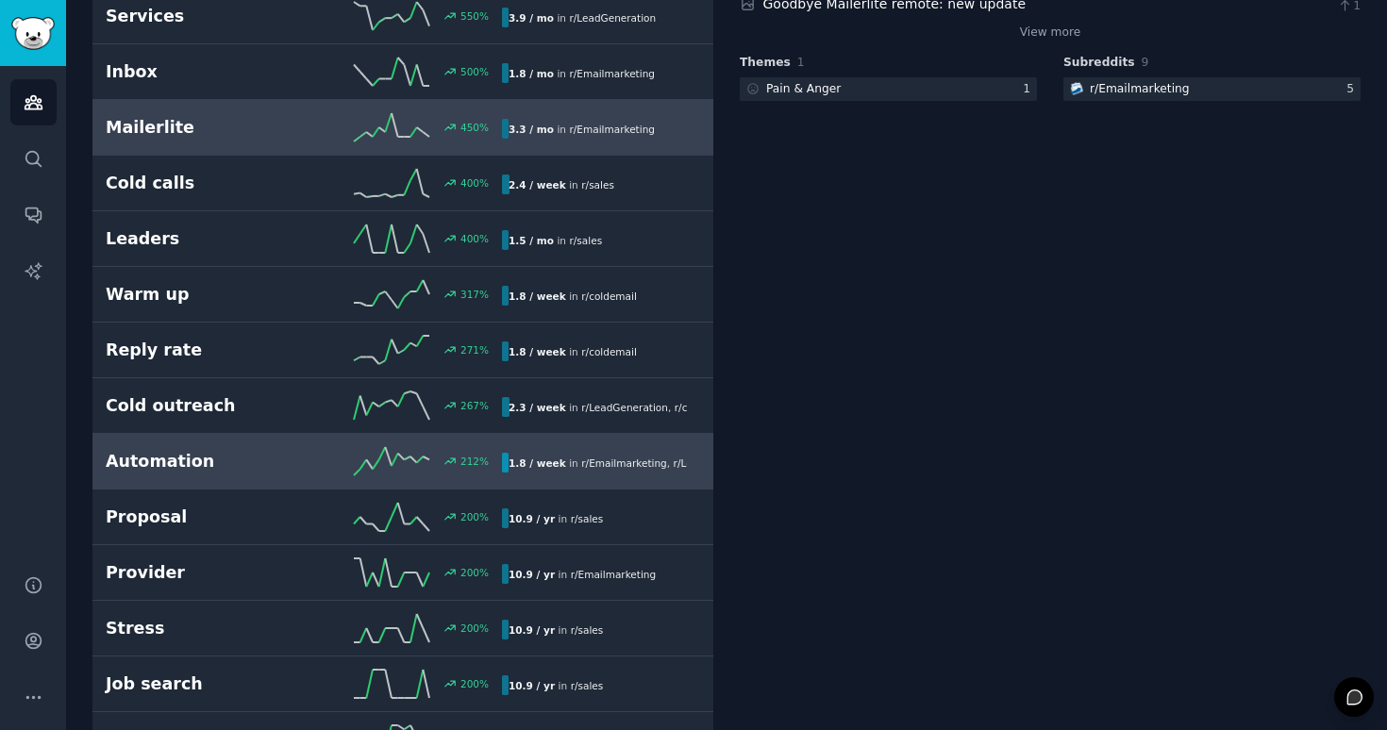
click at [319, 463] on div "212 %" at bounding box center [403, 461] width 198 height 28
